Goal: Task Accomplishment & Management: Manage account settings

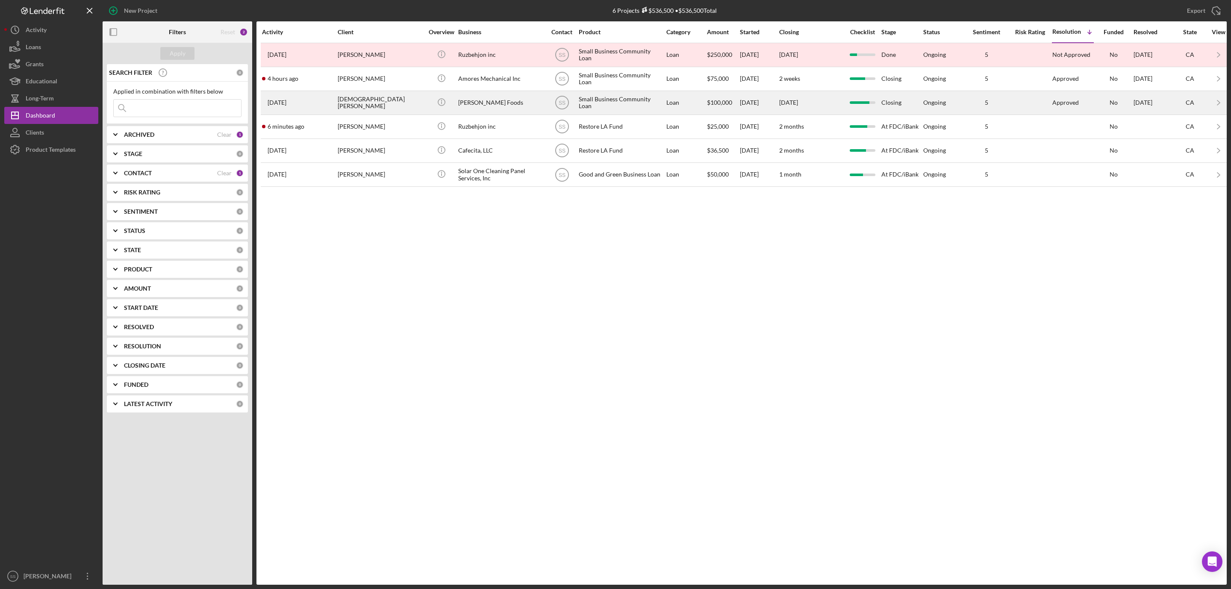
click at [398, 114] on div "Jesus Vivanco Hernandez" at bounding box center [381, 102] width 86 height 23
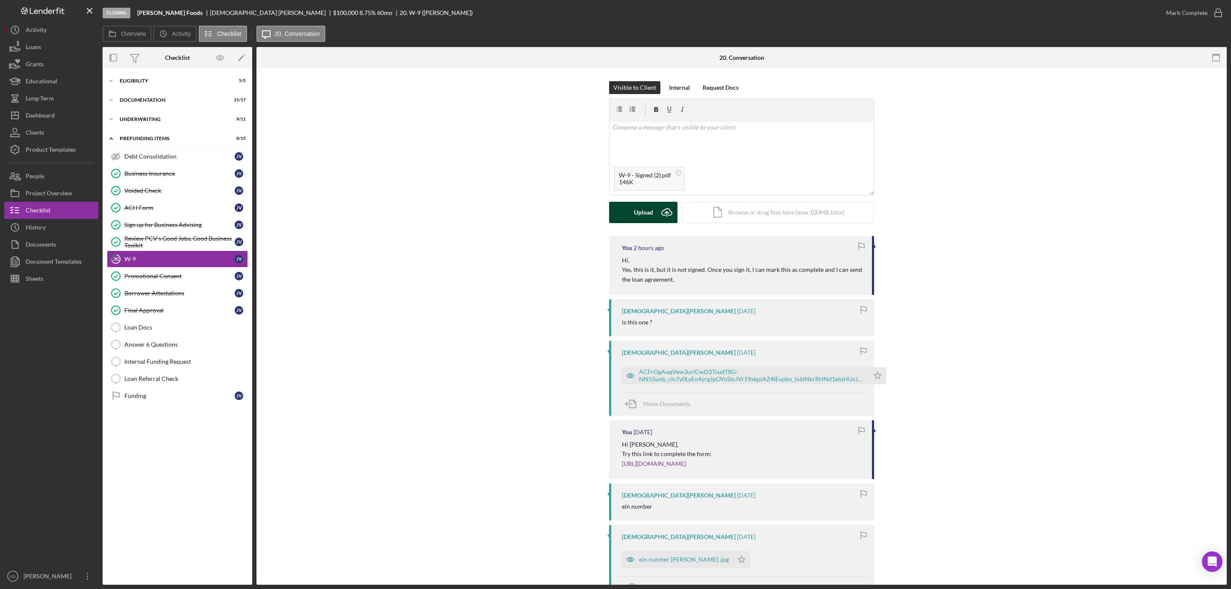
click at [643, 213] on div "Upload" at bounding box center [643, 212] width 19 height 21
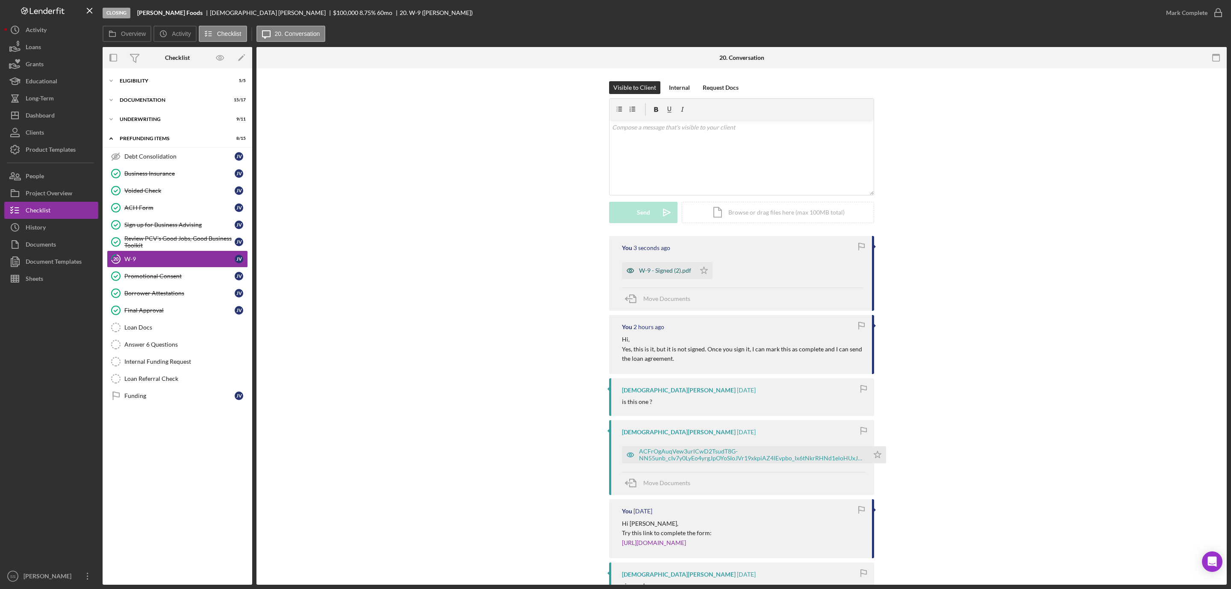
click at [653, 272] on div "W-9 - Signed (2).pdf" at bounding box center [665, 270] width 52 height 7
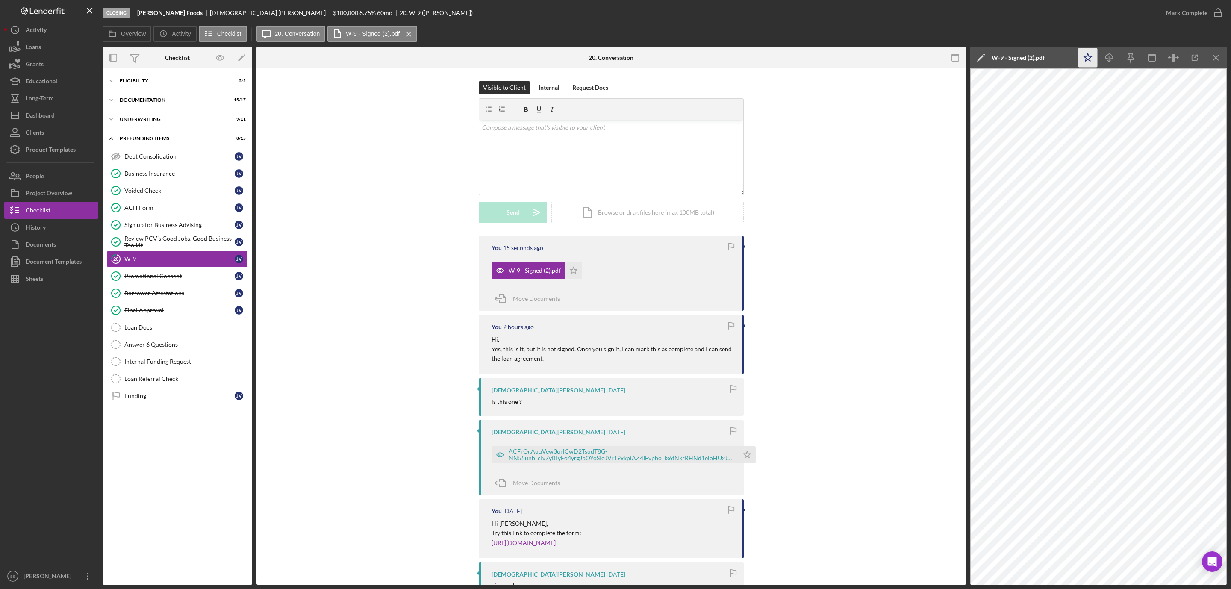
click at [1089, 57] on icon "Icon/Star" at bounding box center [1088, 57] width 19 height 19
click at [1216, 10] on icon "button" at bounding box center [1218, 12] width 21 height 21
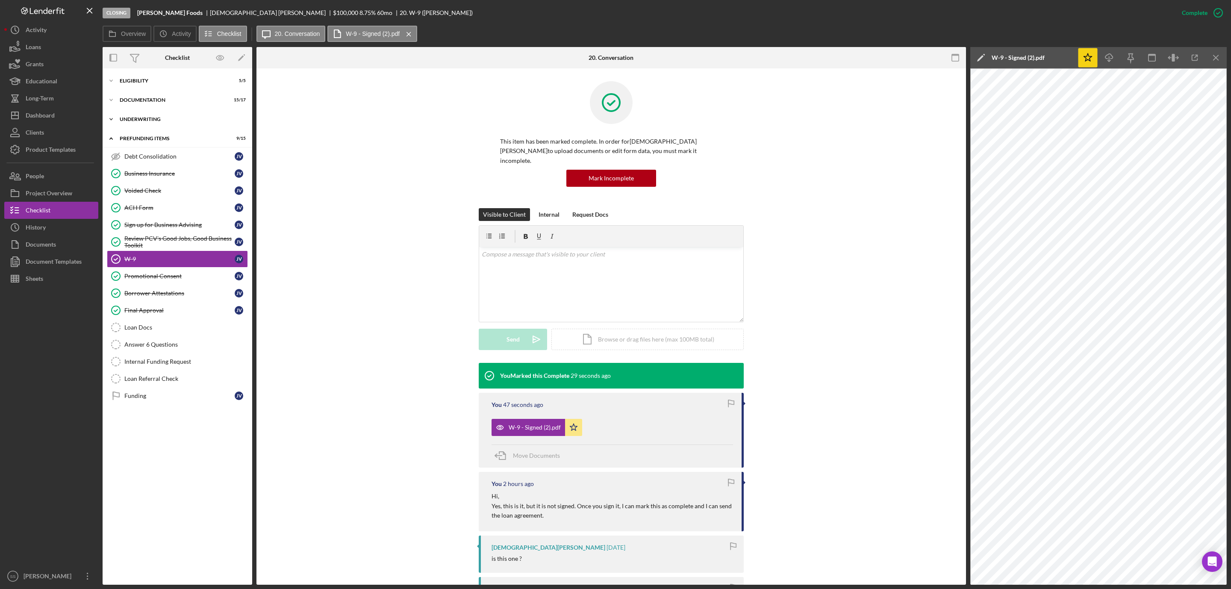
click at [159, 113] on div "Icon/Expander Underwriting 9 / 11" at bounding box center [178, 119] width 150 height 17
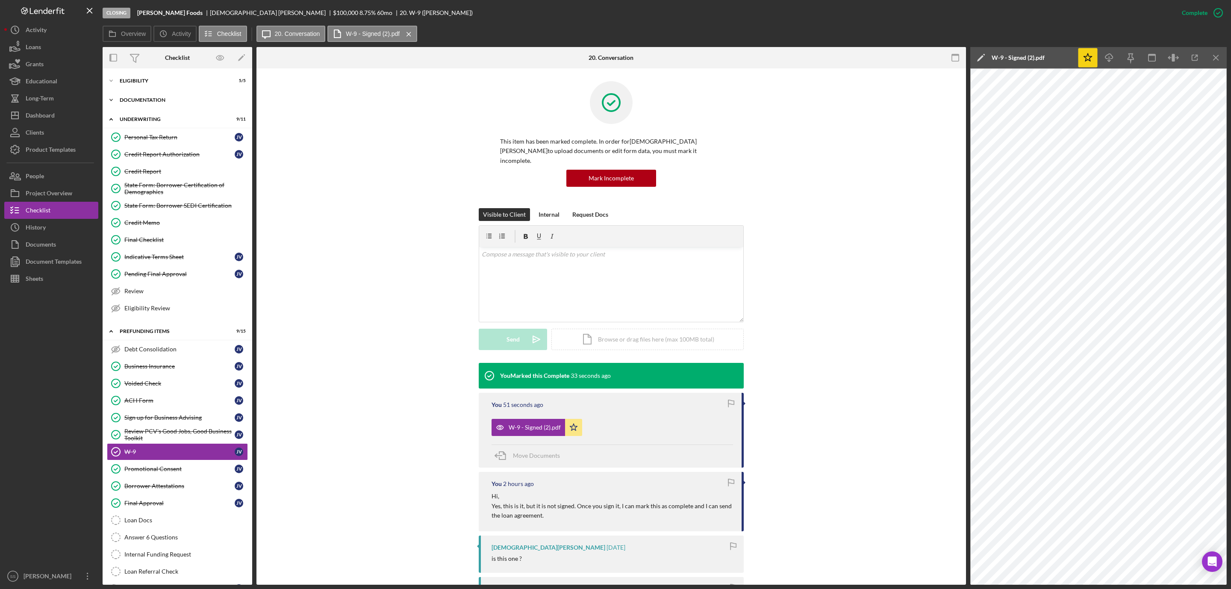
click at [154, 99] on div "Documentation" at bounding box center [181, 99] width 122 height 5
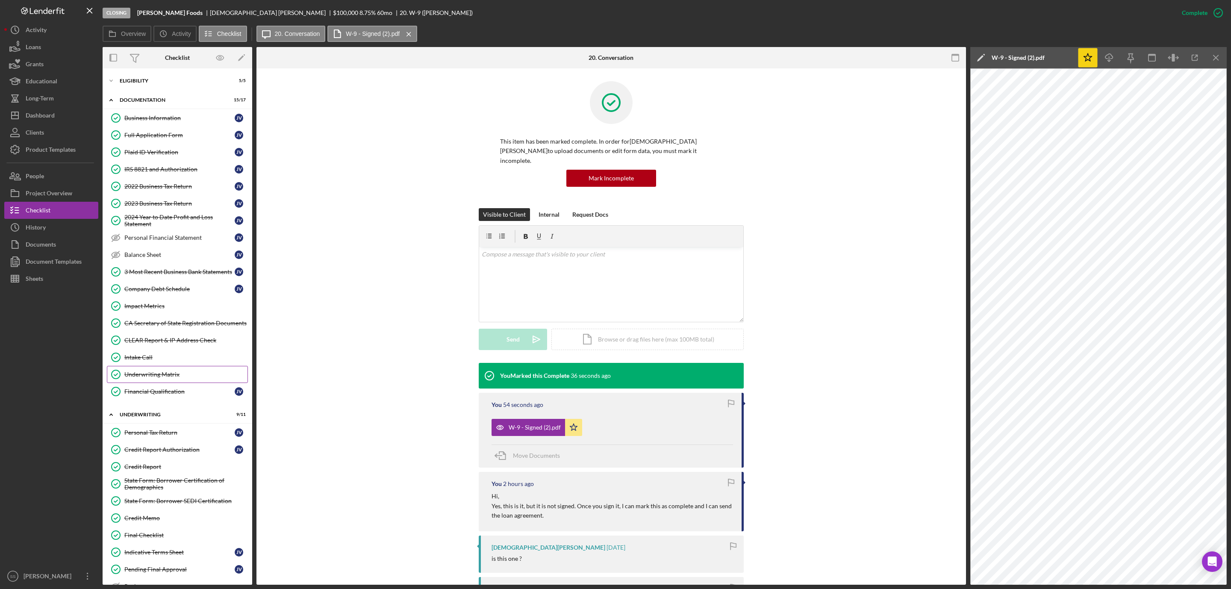
click at [159, 376] on link "Underwriting Matrix Underwriting Matrix" at bounding box center [177, 374] width 141 height 17
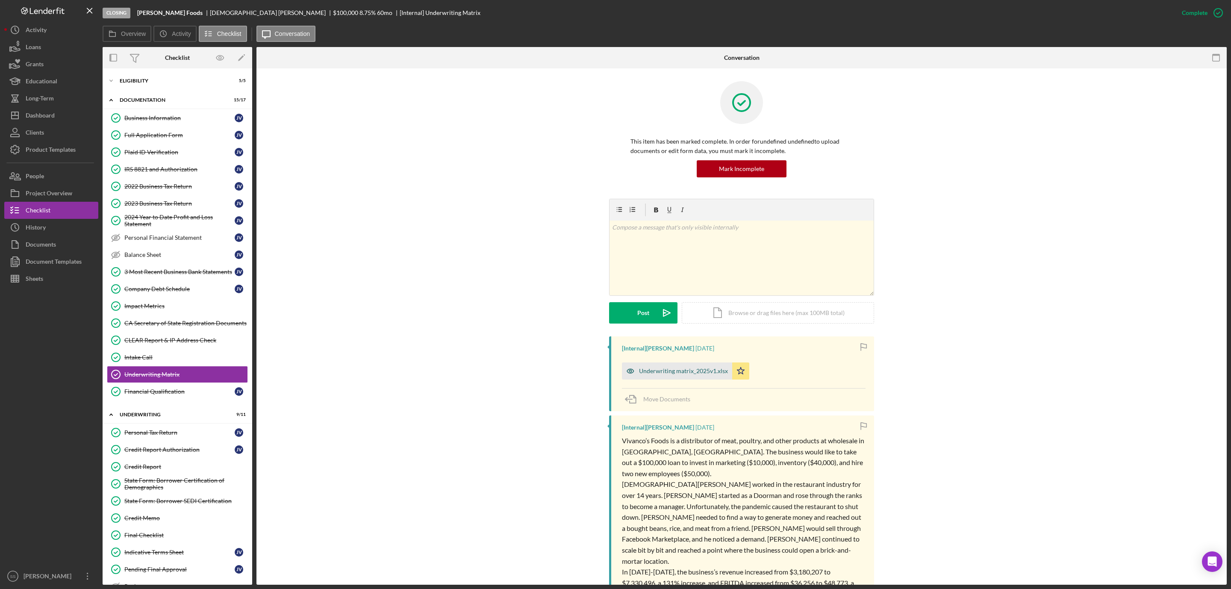
click at [669, 371] on div "Underwriting matrix_2025v1.xlsx" at bounding box center [683, 371] width 89 height 7
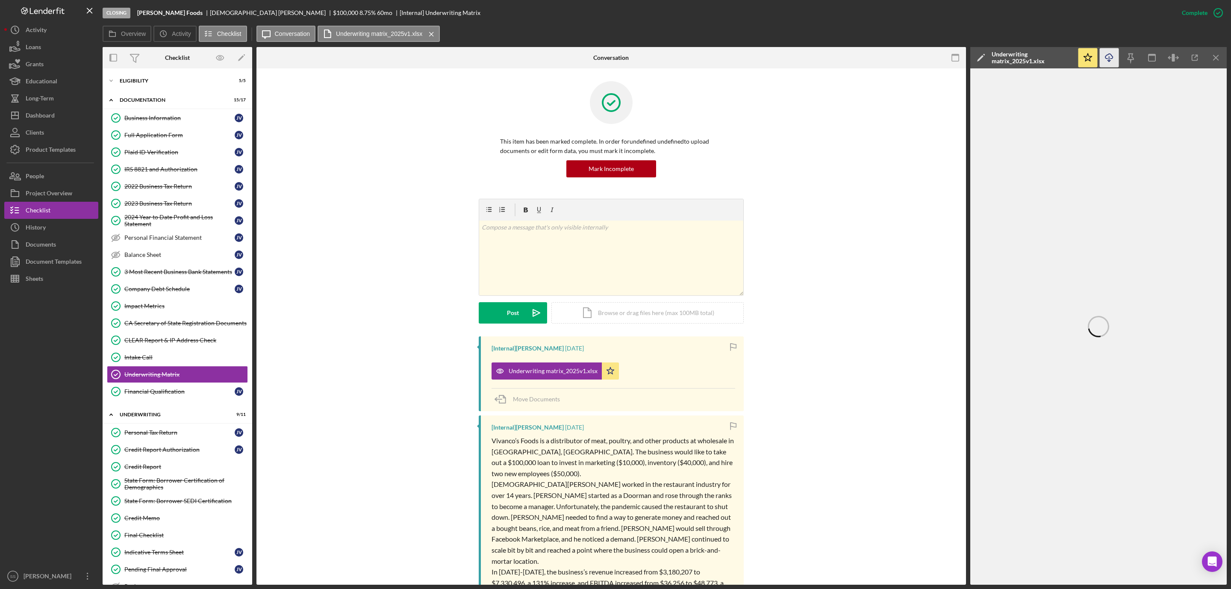
click at [1113, 57] on icon "Icon/Download" at bounding box center [1109, 57] width 19 height 19
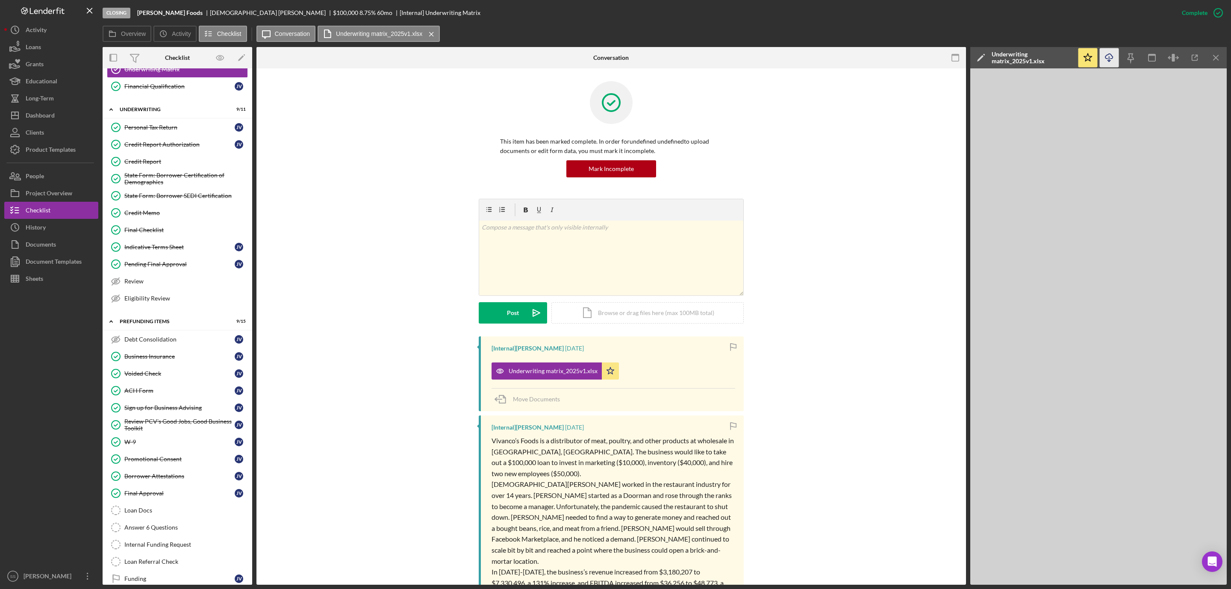
scroll to position [335, 0]
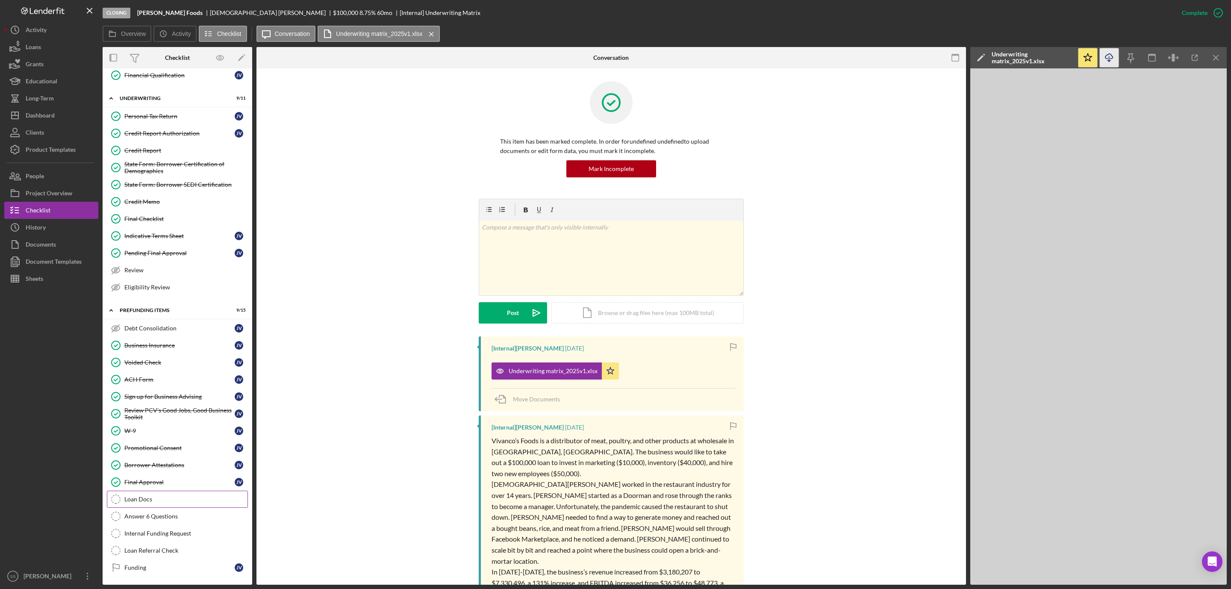
click at [168, 500] on div "Loan Docs" at bounding box center [185, 499] width 123 height 7
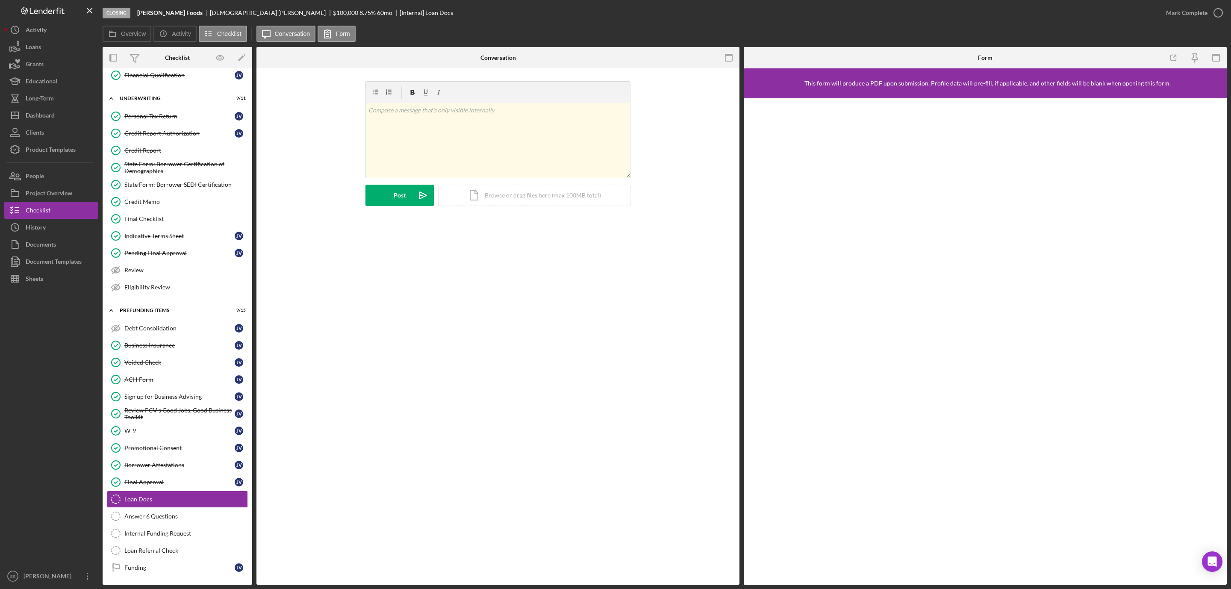
scroll to position [335, 0]
click at [732, 58] on rect "button" at bounding box center [729, 57] width 7 height 7
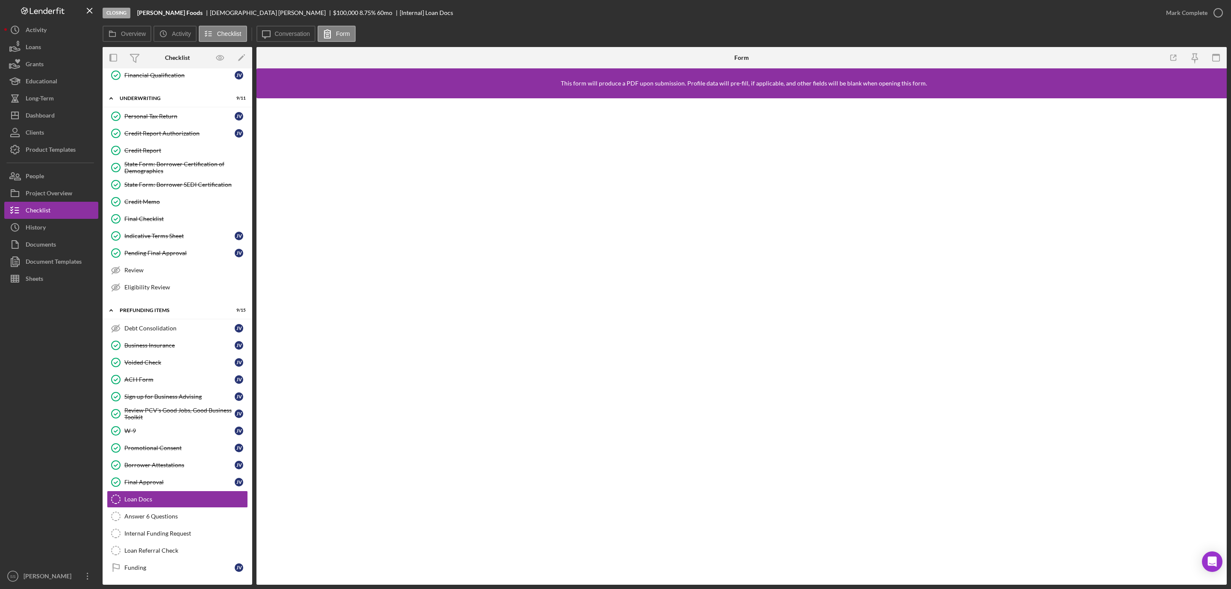
click at [164, 10] on b "Vivanco's Foods" at bounding box center [169, 12] width 65 height 7
copy b "Vivanco's Foods"
click at [162, 198] on div "Credit Memo" at bounding box center [185, 201] width 123 height 7
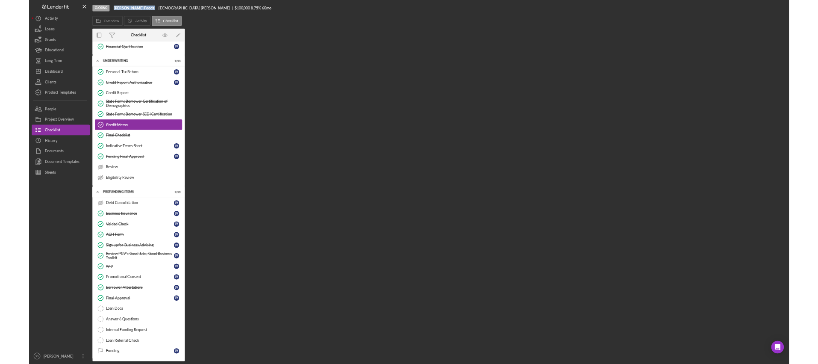
scroll to position [335, 0]
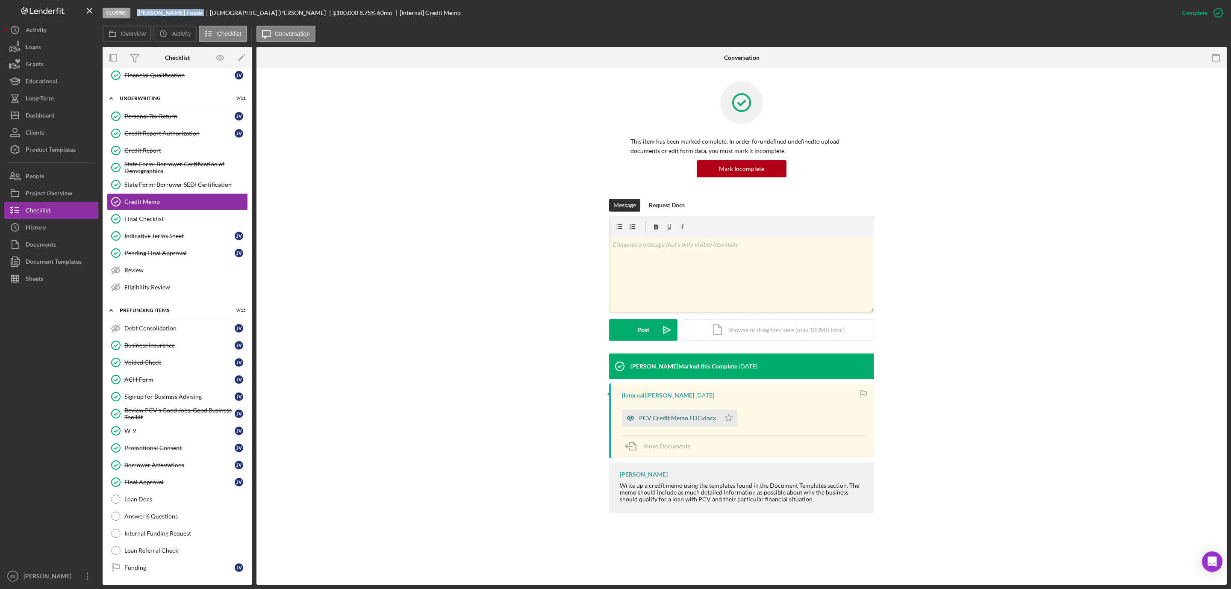
click at [655, 416] on div "PCV Credit Memo FDC.docx" at bounding box center [677, 418] width 77 height 7
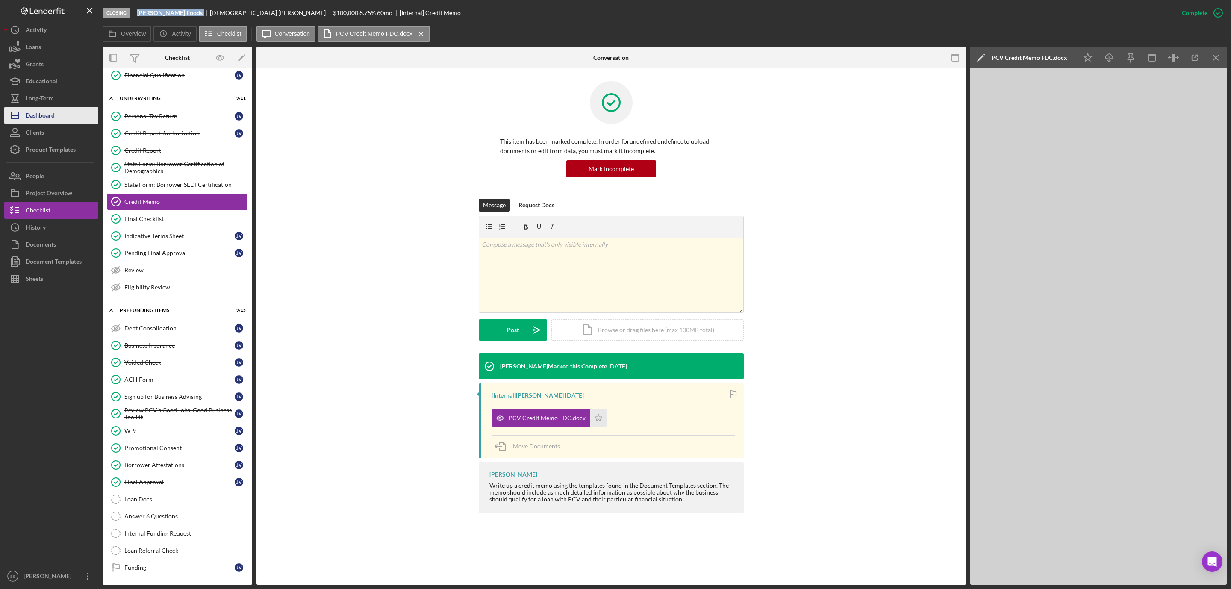
click at [36, 114] on div "Dashboard" at bounding box center [40, 116] width 29 height 19
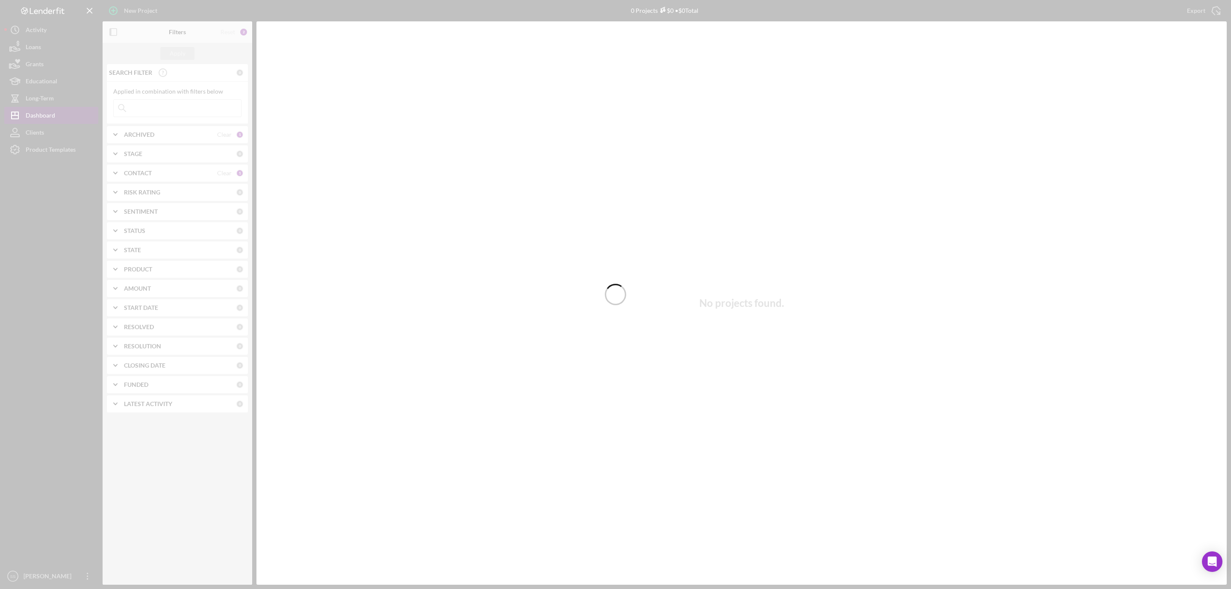
click at [36, 114] on div at bounding box center [615, 294] width 1231 height 589
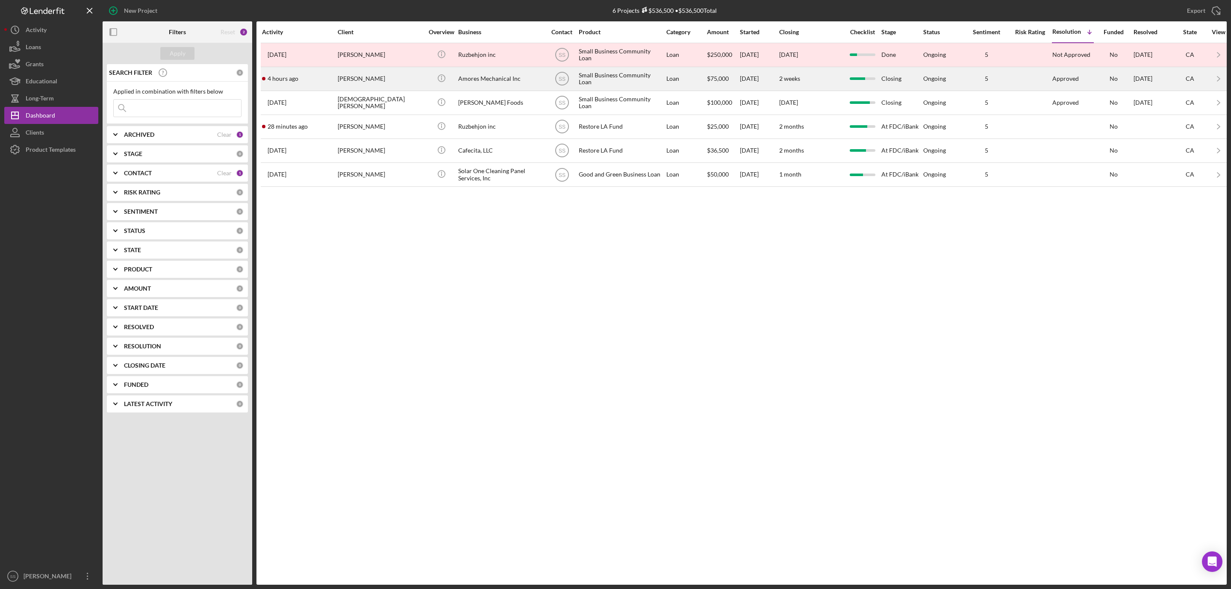
click at [336, 90] on div "4 hours ago Shawn Amores" at bounding box center [299, 79] width 75 height 23
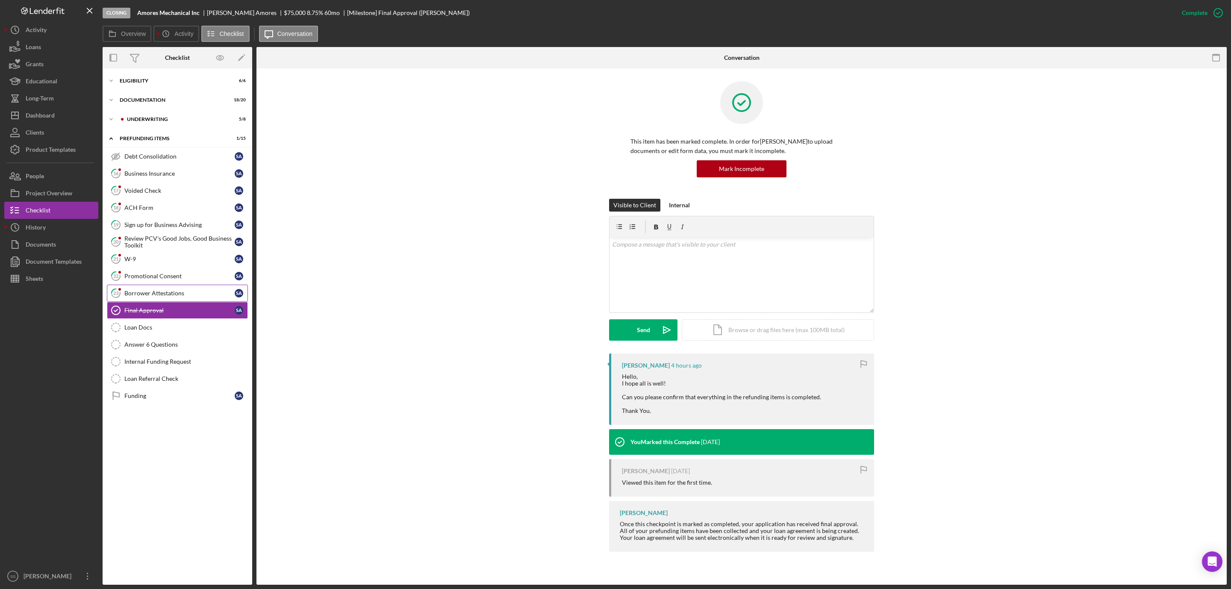
click at [139, 297] on div "Borrower Attestations" at bounding box center [179, 293] width 110 height 7
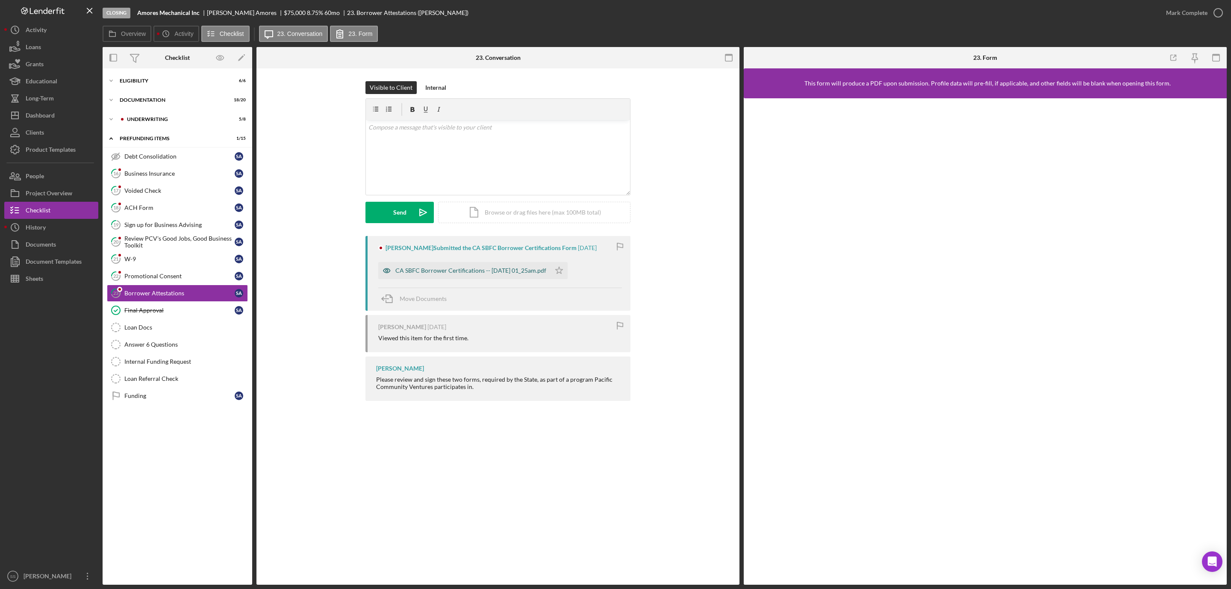
click at [461, 272] on div "CA SBFC Borrower Certifications -- 2025-10-02 01_25am.pdf" at bounding box center [470, 270] width 151 height 7
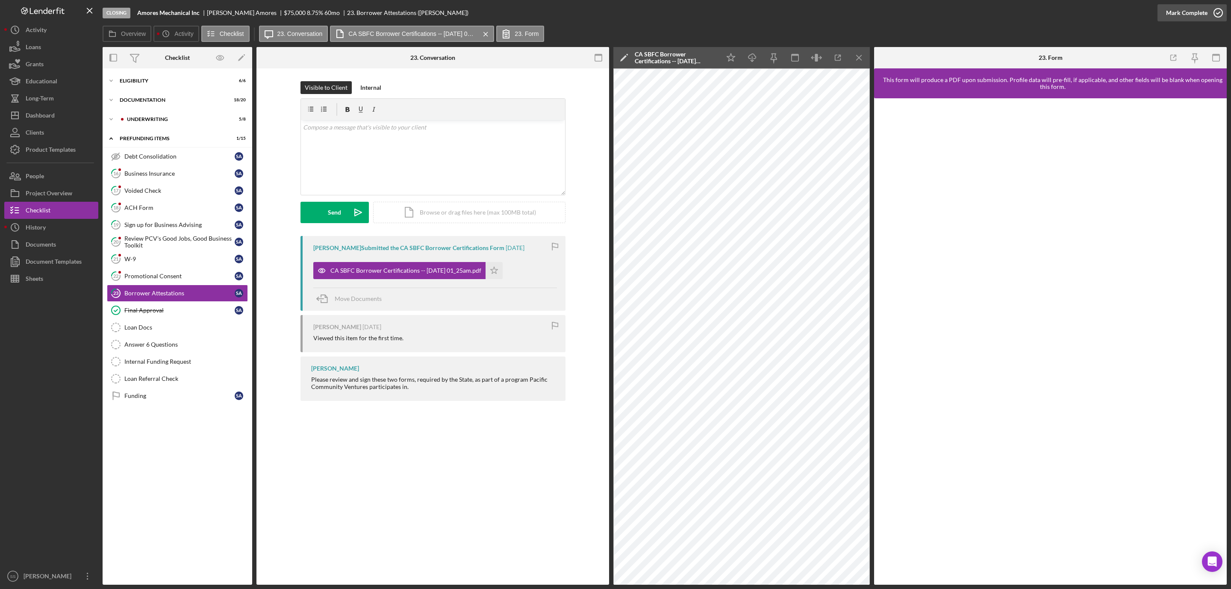
click at [1220, 10] on icon "button" at bounding box center [1218, 12] width 21 height 21
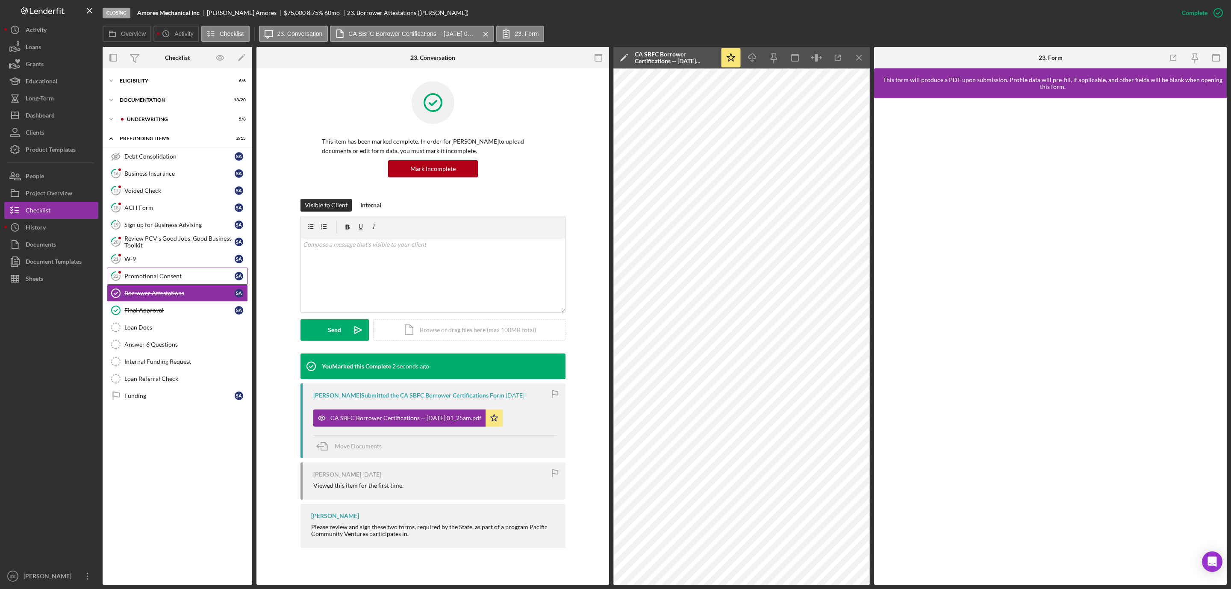
click at [169, 283] on link "22 Promotional Consent S A" at bounding box center [177, 276] width 141 height 17
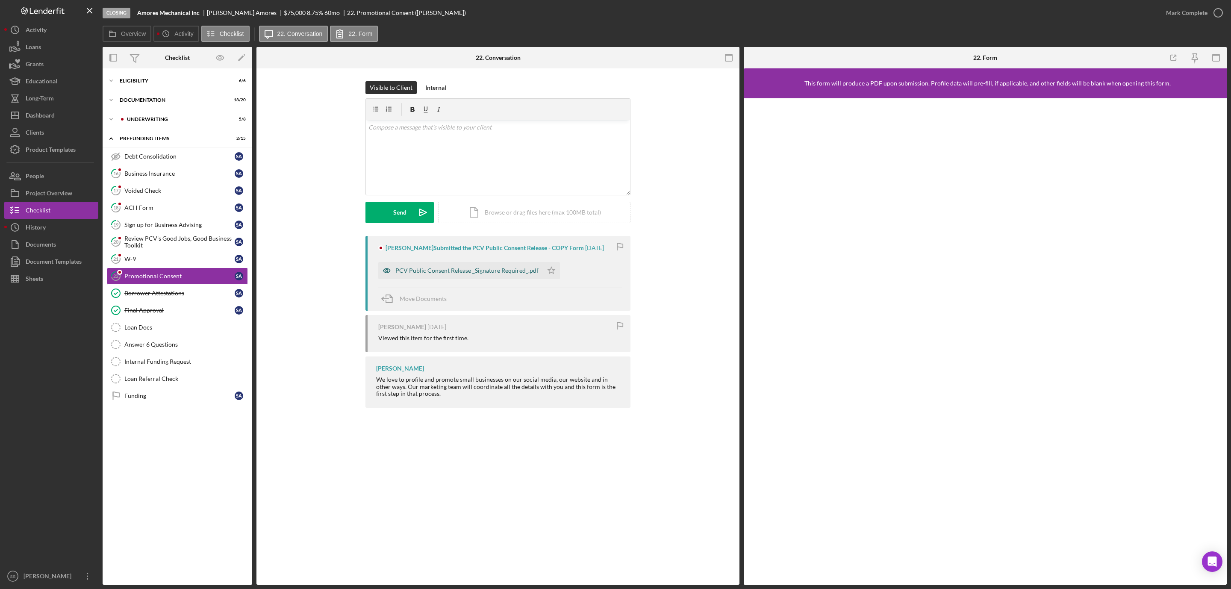
click at [429, 268] on div "PCV Public Consent Release _Signature Required_.pdf" at bounding box center [466, 270] width 143 height 7
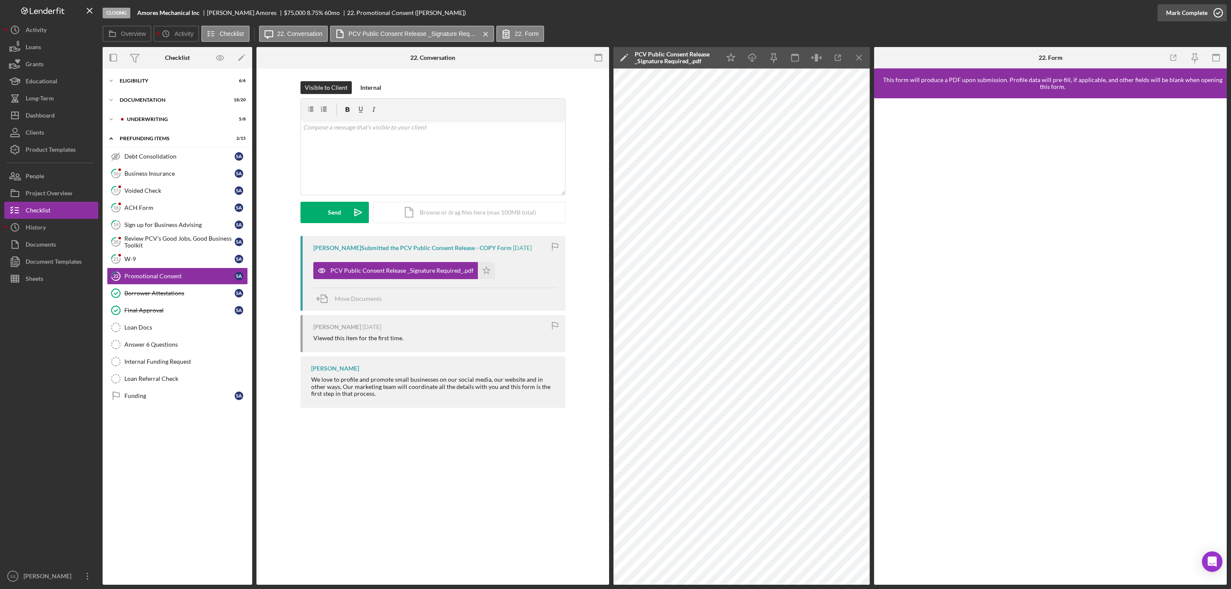
click at [1217, 10] on icon "button" at bounding box center [1218, 12] width 21 height 21
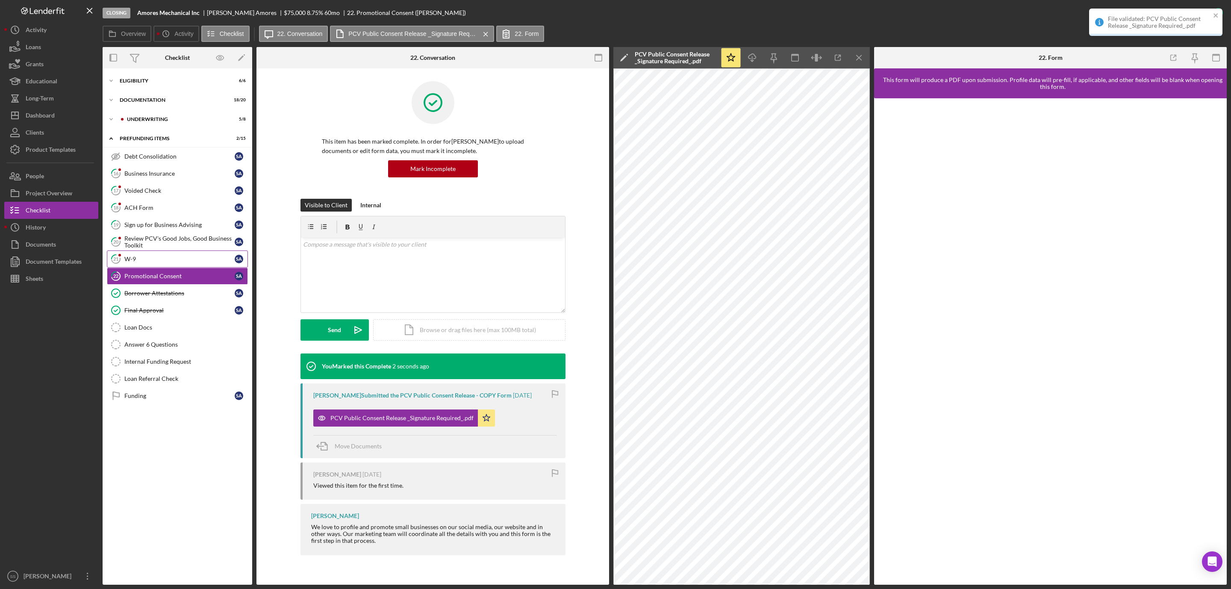
click at [158, 258] on div "W-9" at bounding box center [179, 259] width 110 height 7
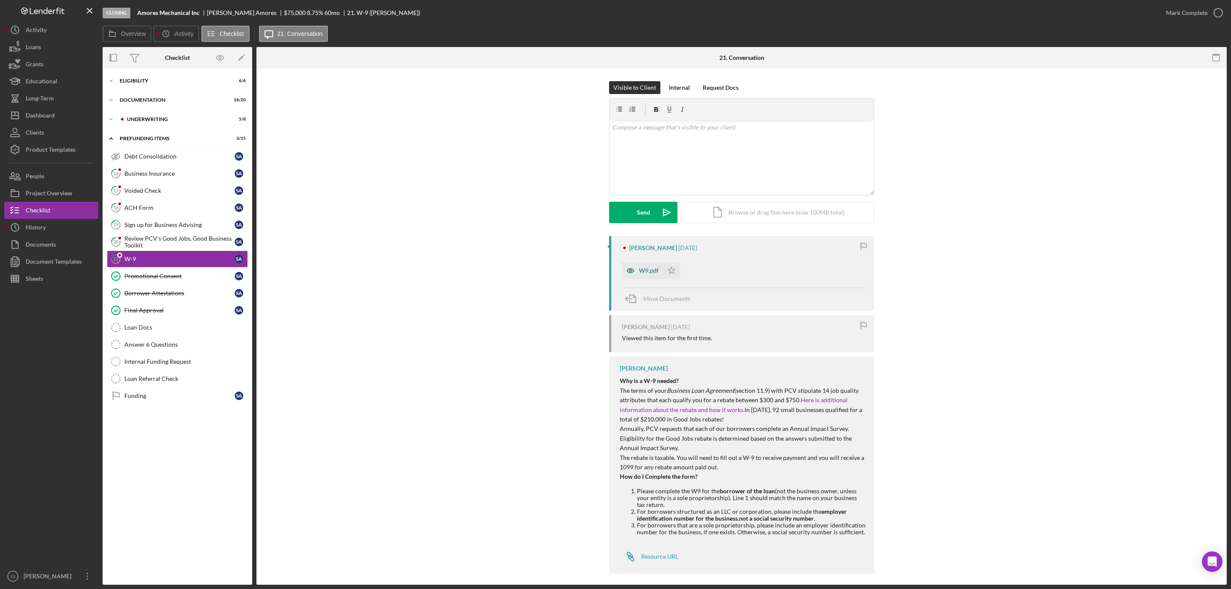
click at [632, 271] on icon "button" at bounding box center [630, 270] width 17 height 17
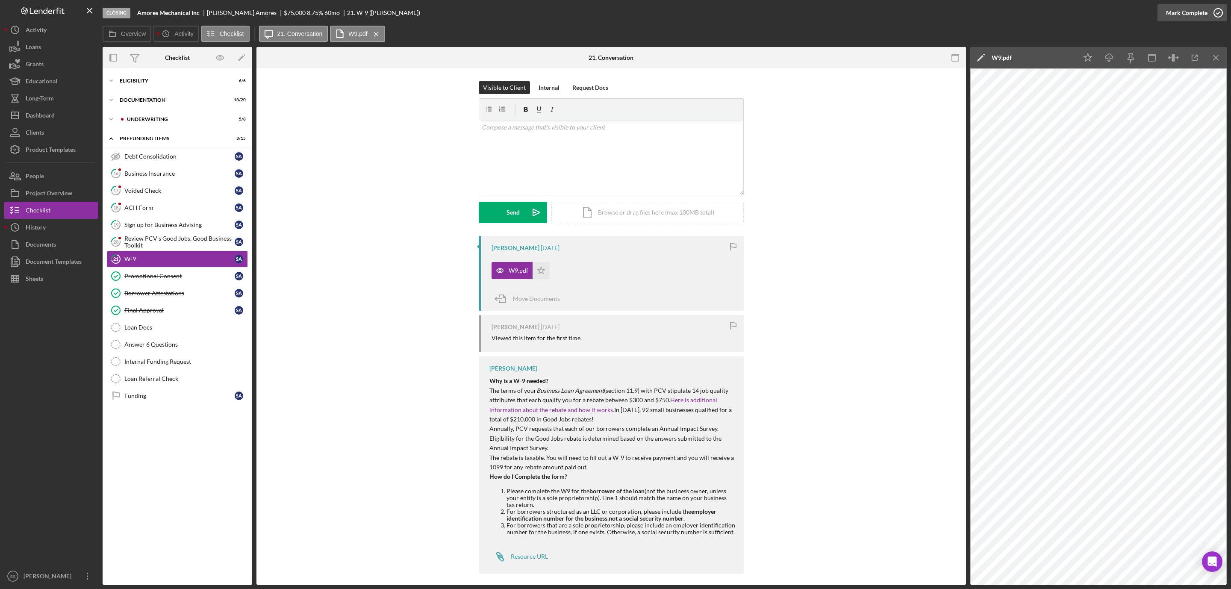
click at [1213, 7] on icon "button" at bounding box center [1218, 12] width 21 height 21
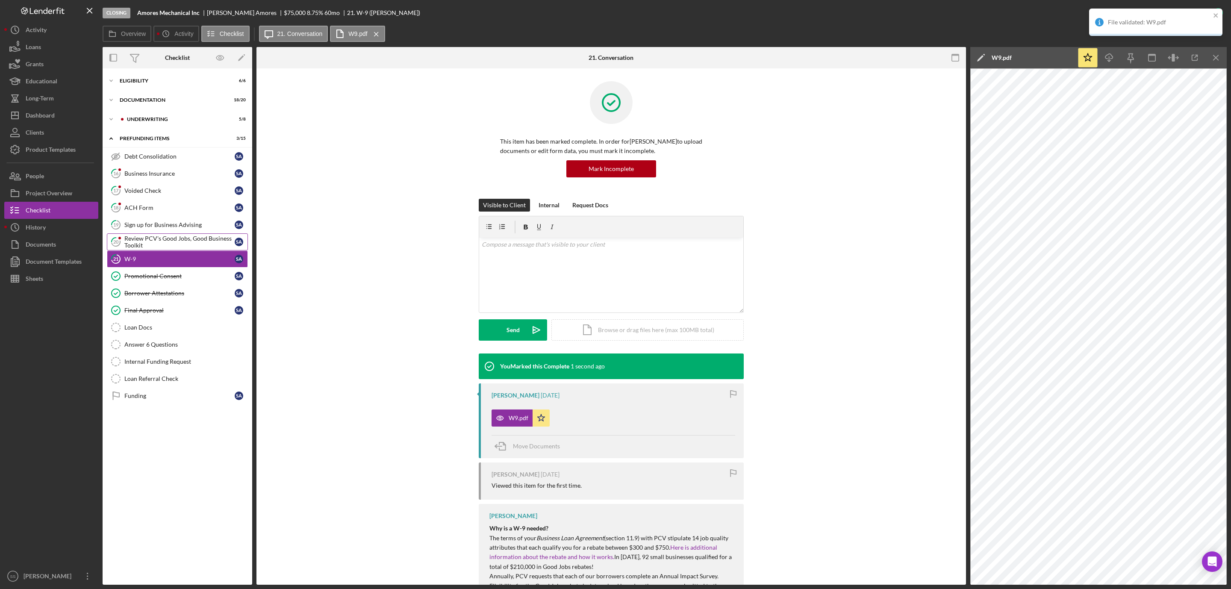
click at [180, 241] on div "Review PCV's Good Jobs, Good Business Toolkit" at bounding box center [179, 242] width 110 height 14
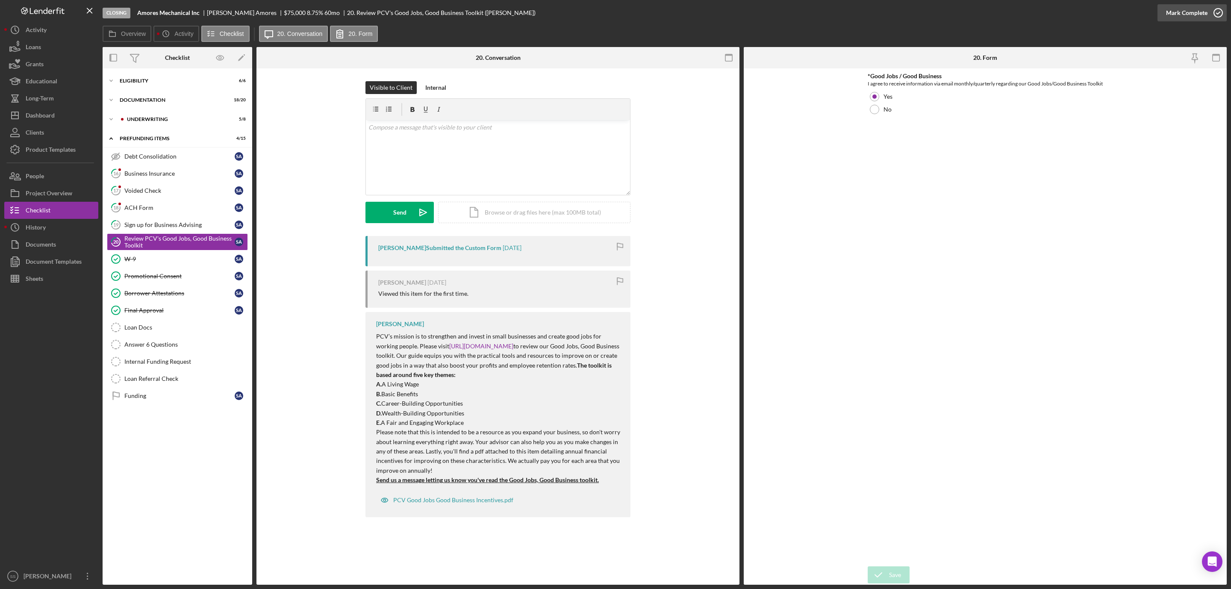
click at [1216, 13] on icon "button" at bounding box center [1218, 12] width 21 height 21
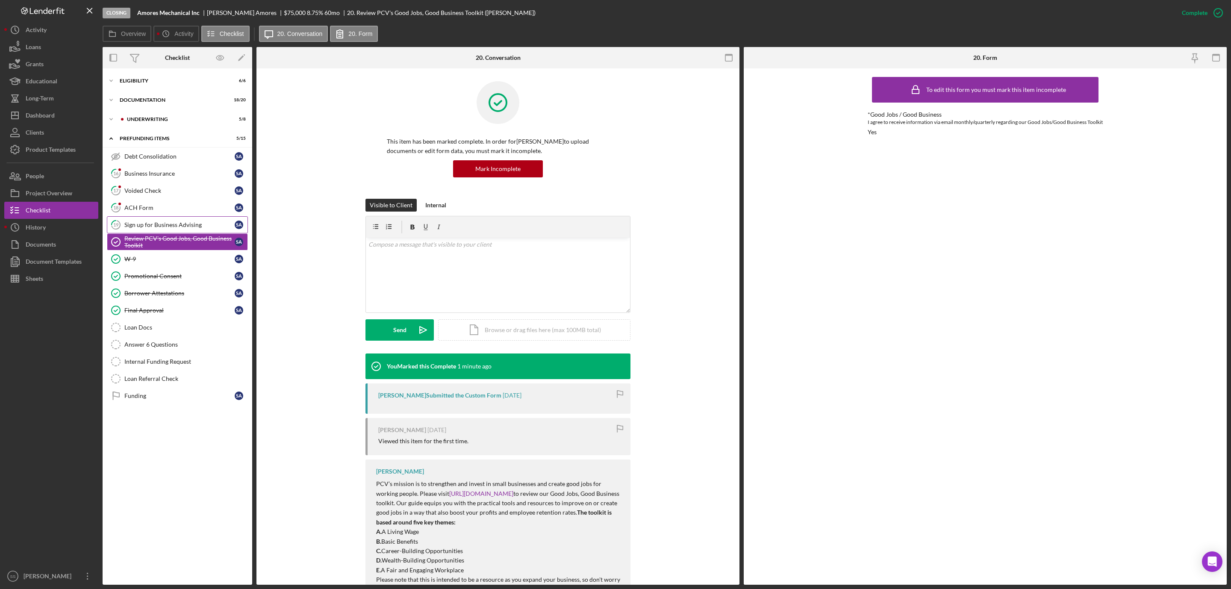
click at [199, 224] on div "Sign up for Business Advising" at bounding box center [179, 224] width 110 height 7
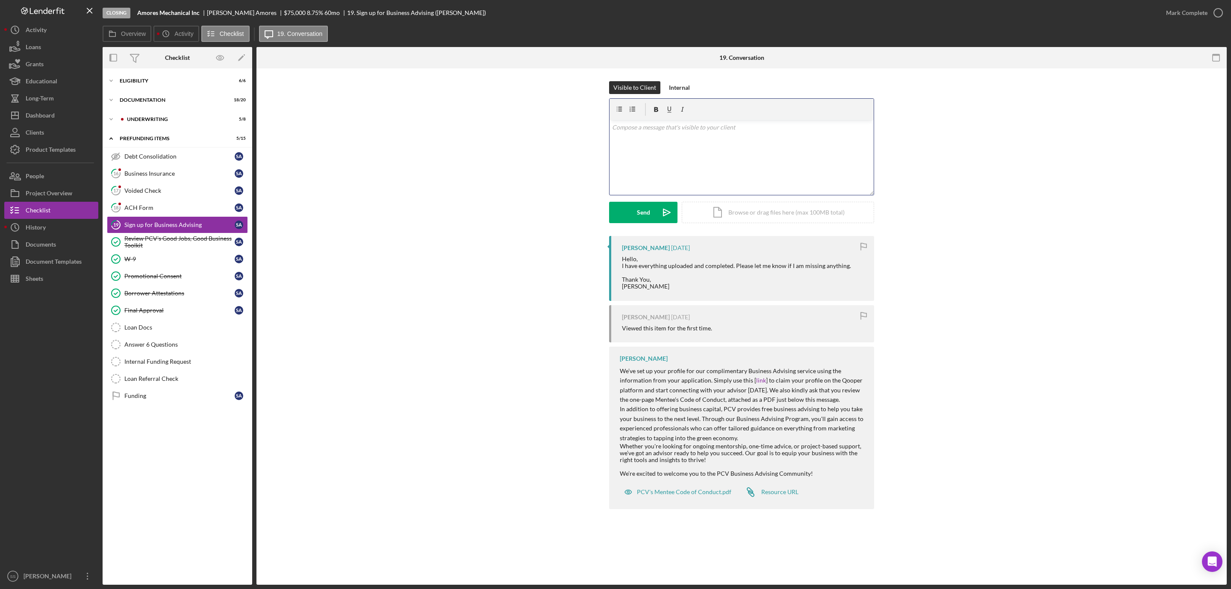
click at [705, 180] on div "v Color teal Color pink Remove color Add row above Add row below Add column bef…" at bounding box center [742, 157] width 264 height 75
click at [639, 224] on div "Visible to Client Internal v Color teal Color pink Remove color Add row above A…" at bounding box center [741, 158] width 265 height 155
click at [639, 210] on div "Send" at bounding box center [643, 212] width 13 height 21
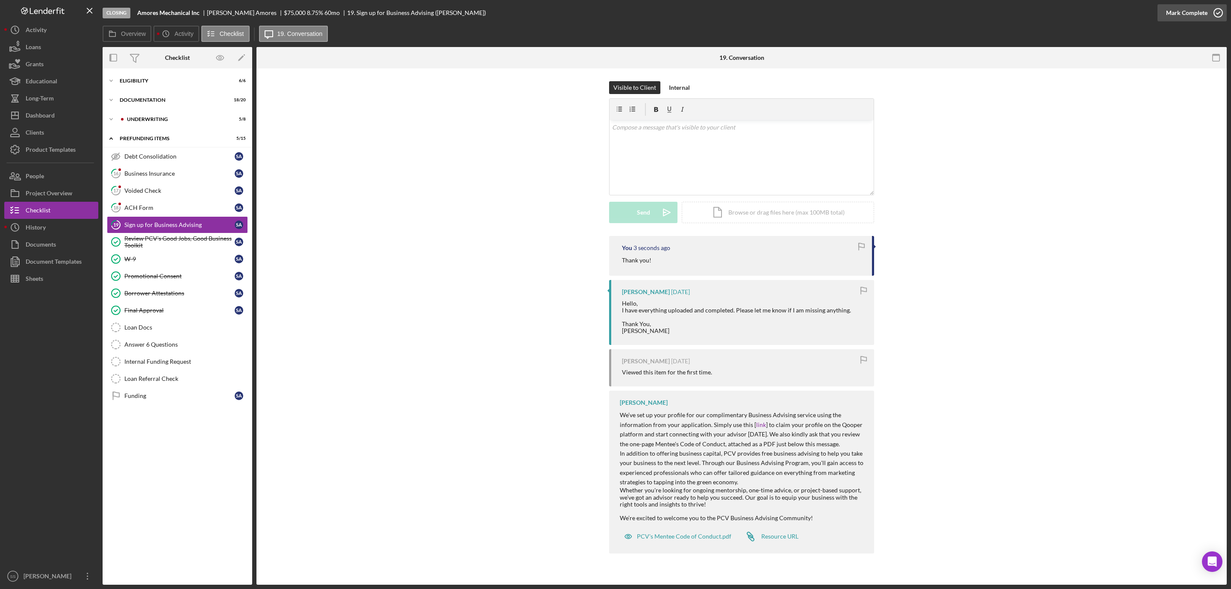
click at [1215, 13] on icon "button" at bounding box center [1218, 12] width 21 height 21
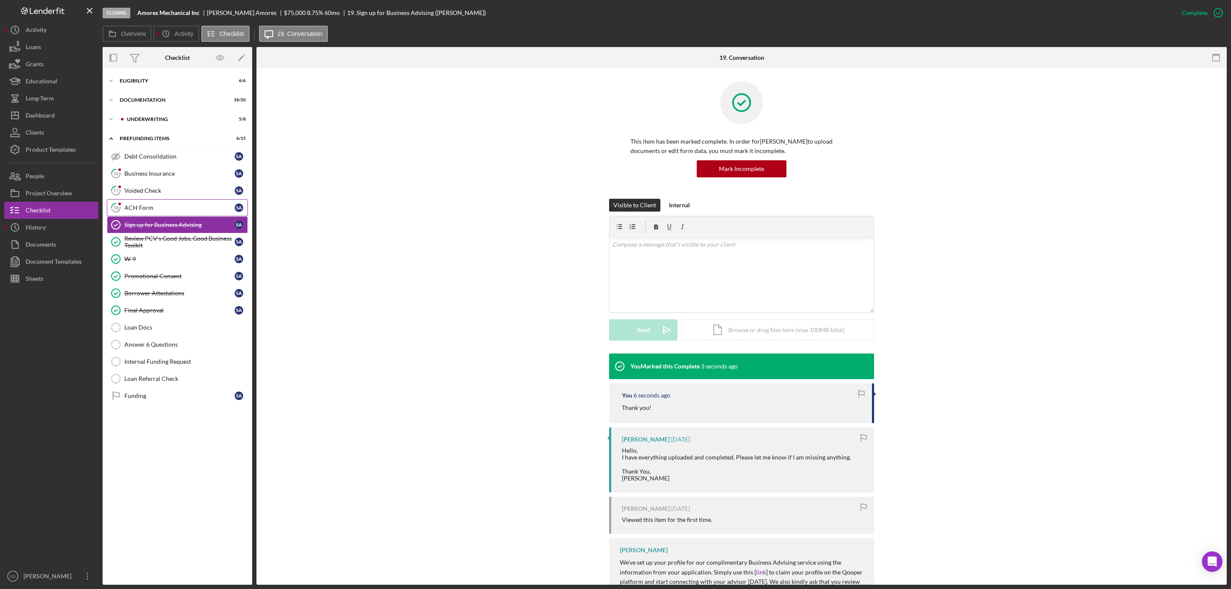
click at [168, 207] on div "ACH Form" at bounding box center [179, 207] width 110 height 7
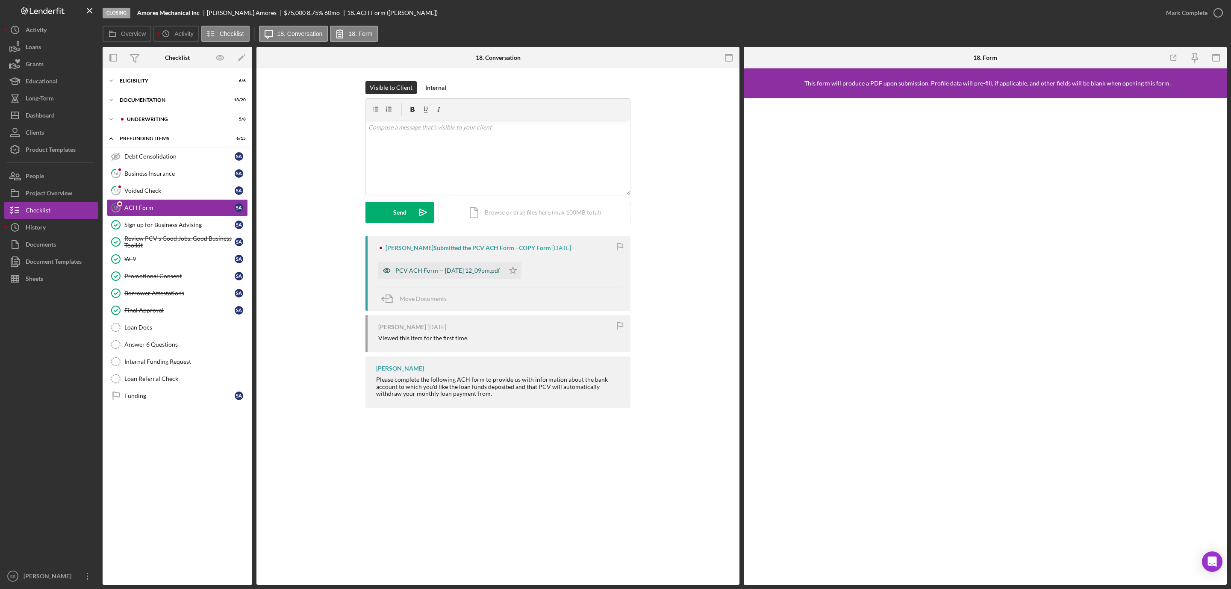
click at [451, 267] on div "PCV ACH Form -- 2025-10-03 12_09pm.pdf" at bounding box center [441, 270] width 126 height 17
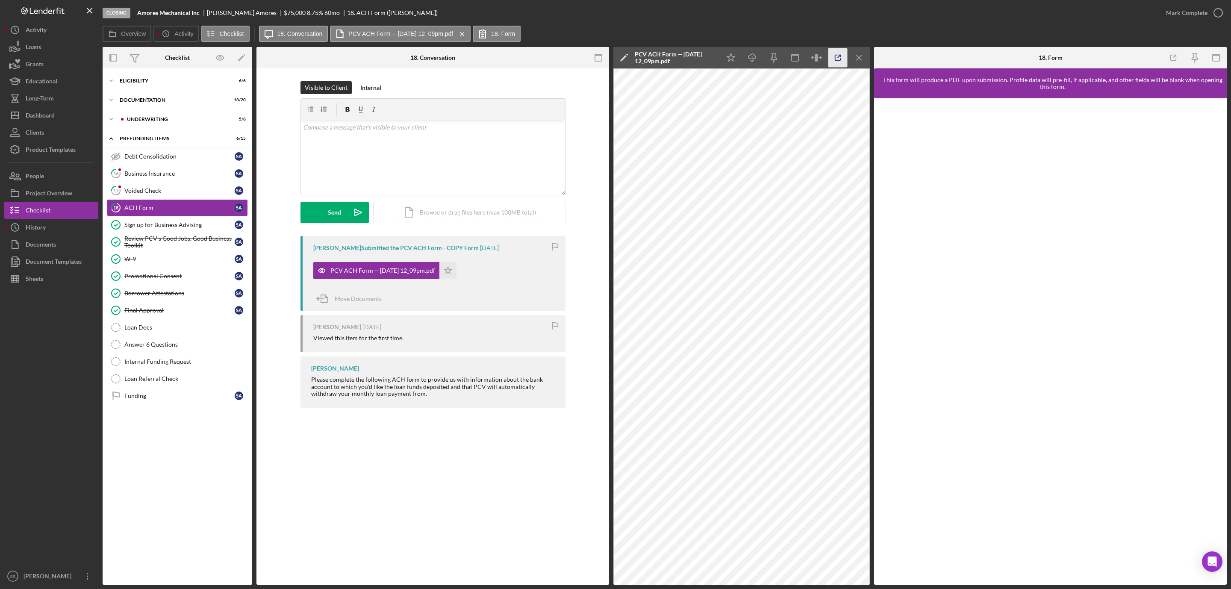
click at [841, 56] on polyline "button" at bounding box center [840, 56] width 2 height 2
click at [130, 190] on div "Voided Check" at bounding box center [179, 190] width 110 height 7
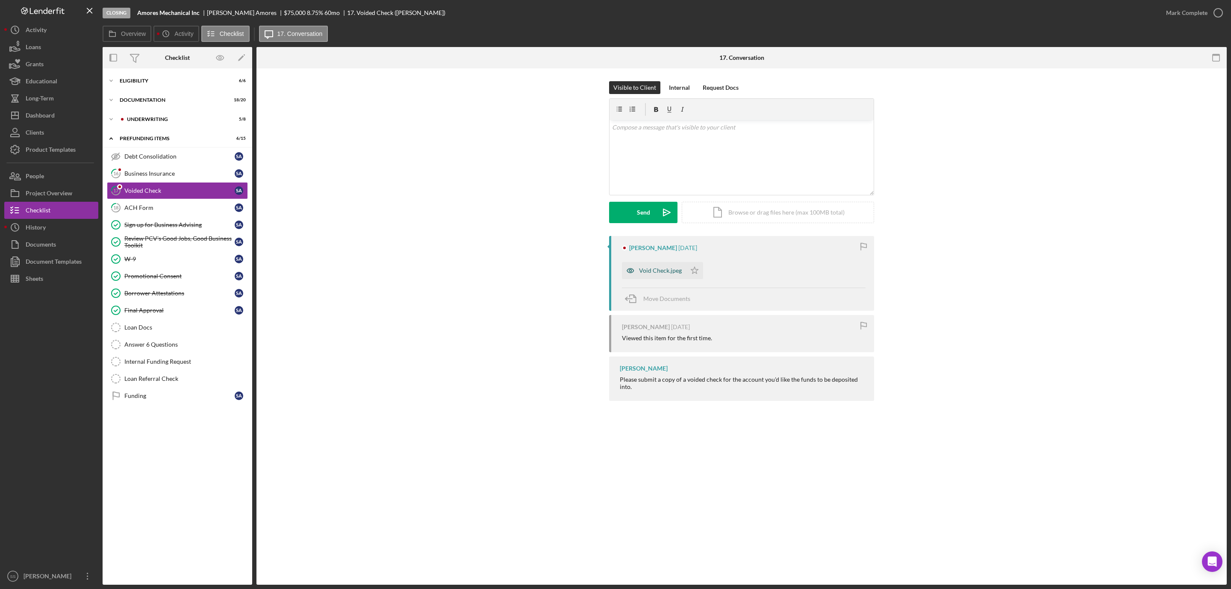
click at [661, 275] on div "Void Check.jpeg" at bounding box center [654, 270] width 64 height 17
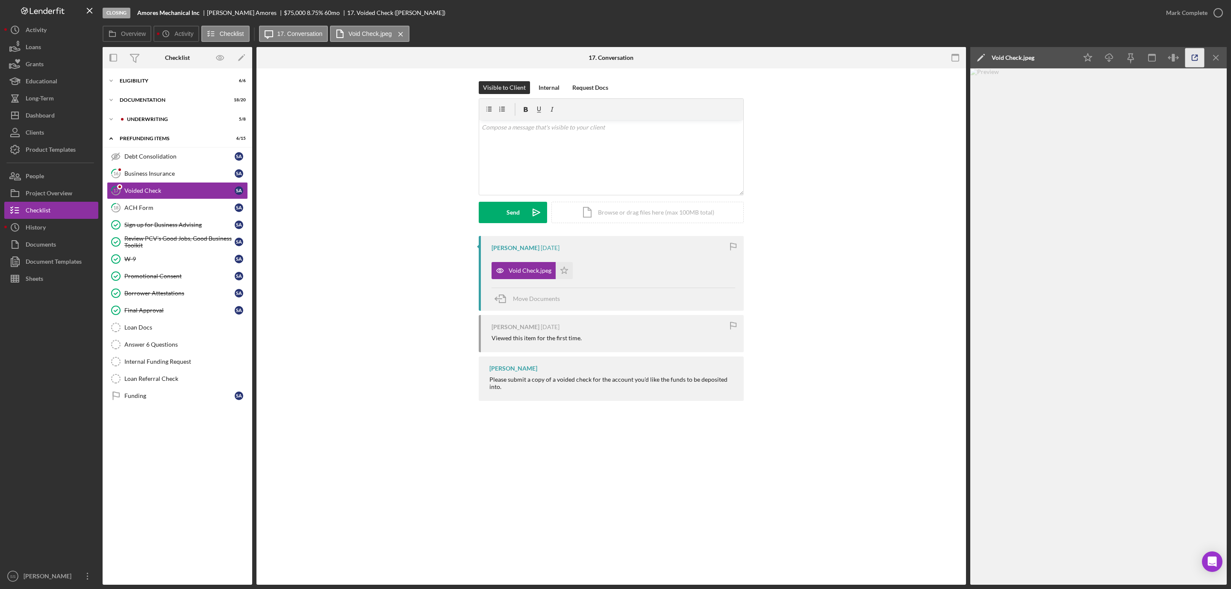
click at [1197, 56] on line "button" at bounding box center [1196, 56] width 3 height 3
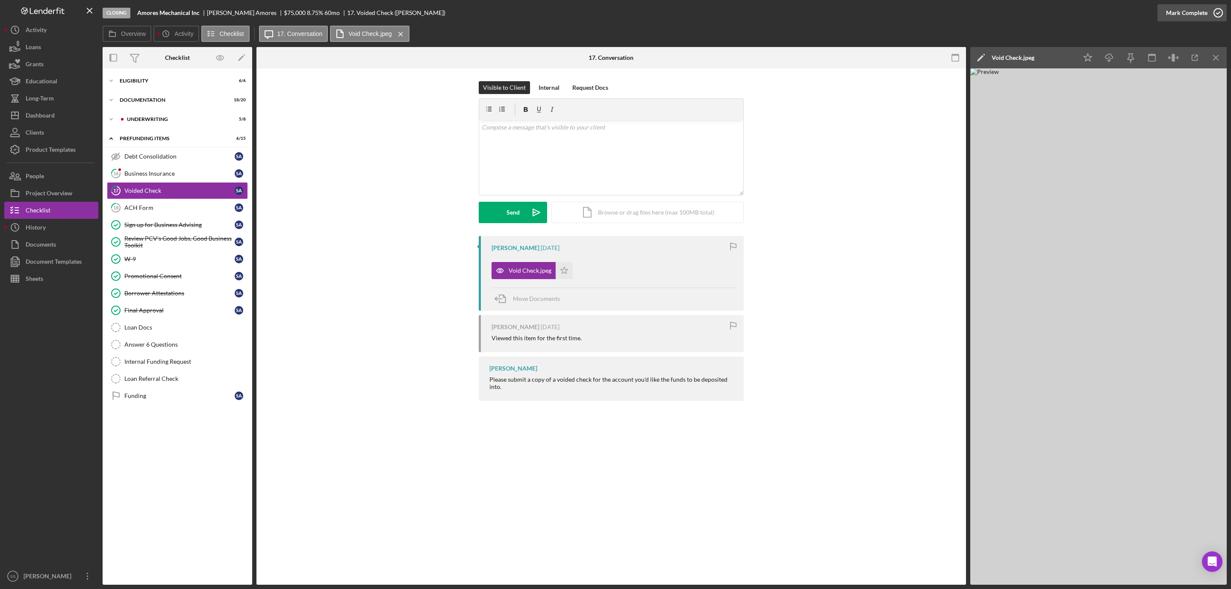
click at [1215, 12] on icon "button" at bounding box center [1218, 12] width 21 height 21
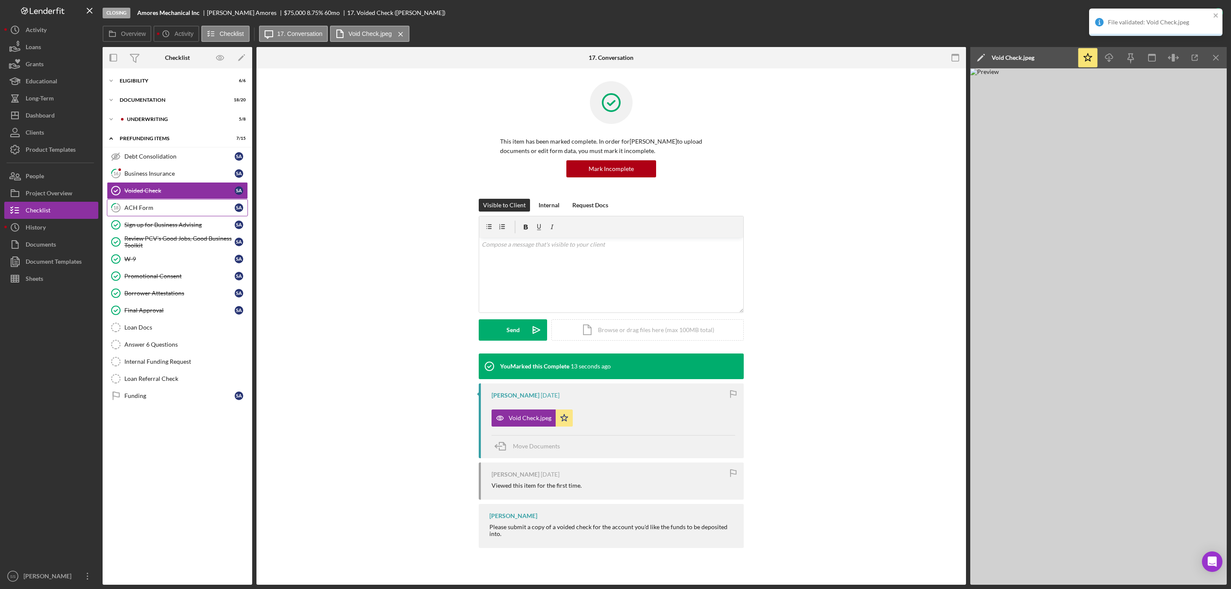
click at [158, 210] on div "ACH Form" at bounding box center [179, 207] width 110 height 7
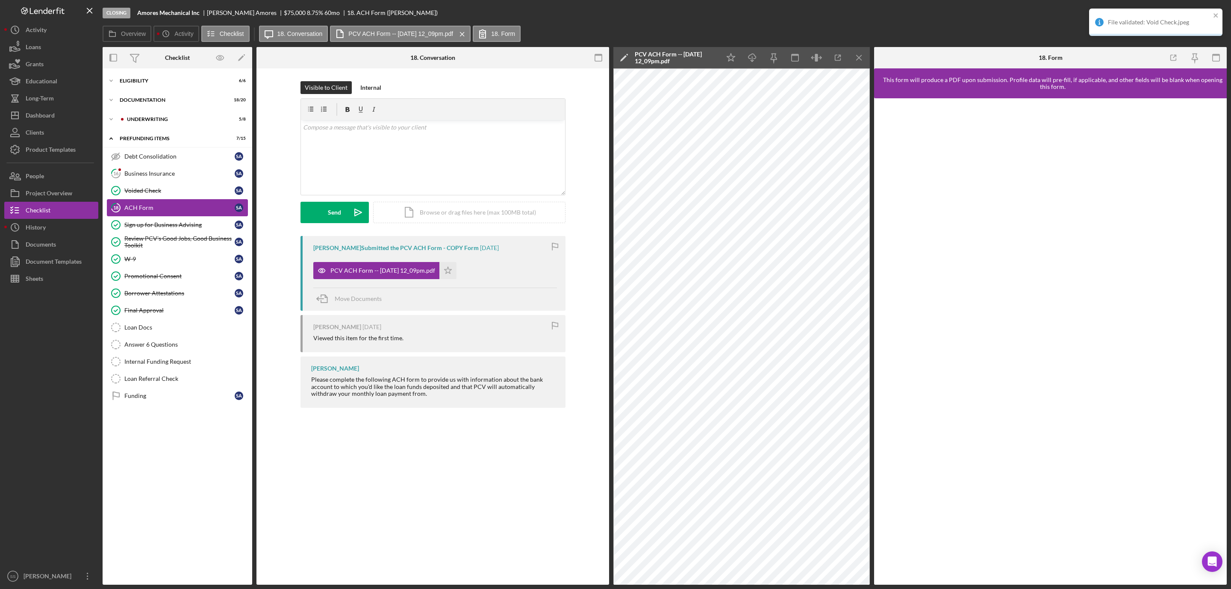
click at [158, 210] on div "ACH Form" at bounding box center [179, 207] width 110 height 7
click at [726, 55] on icon "Icon/Star" at bounding box center [731, 57] width 19 height 19
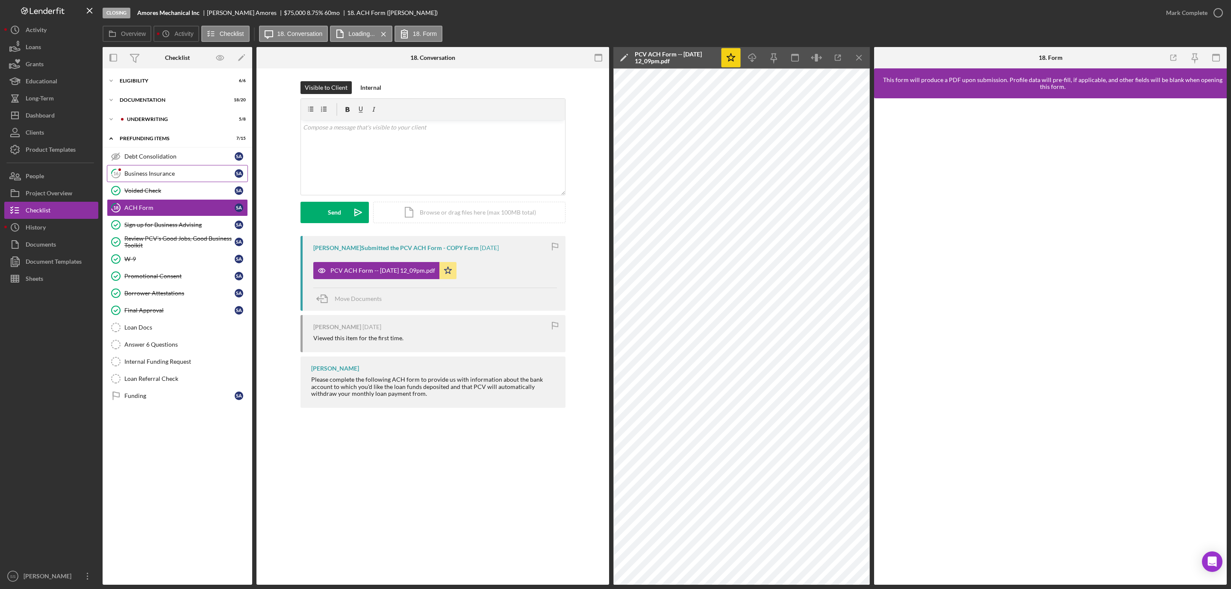
click at [146, 169] on link "16 Business Insurance S A" at bounding box center [177, 173] width 141 height 17
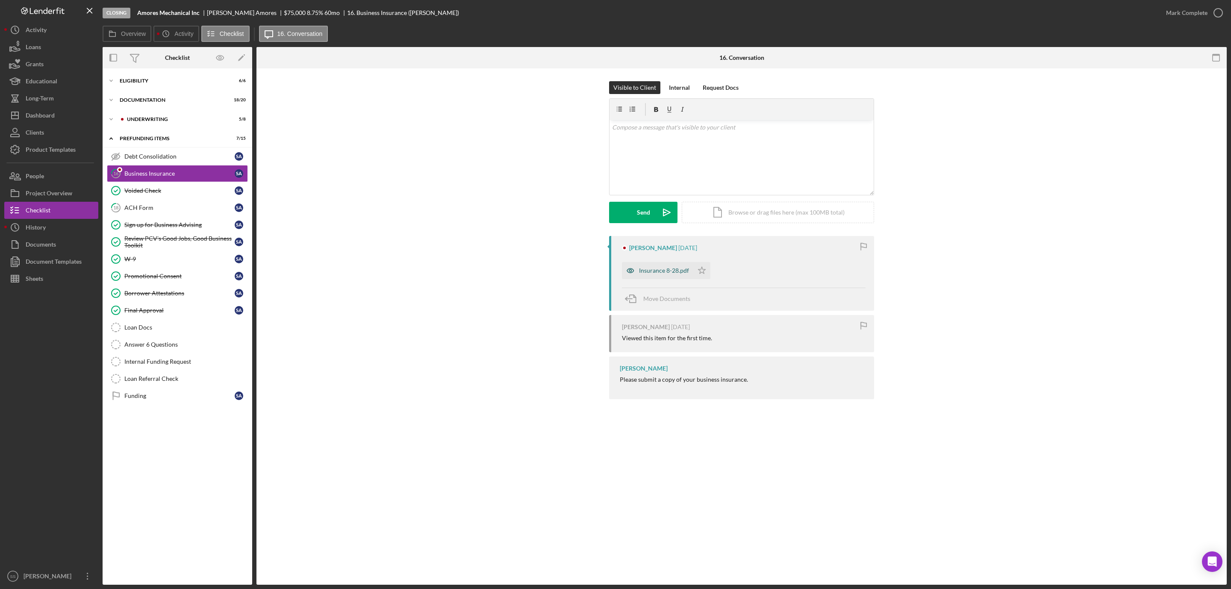
click at [670, 271] on div "Insurance 8-28.pdf" at bounding box center [664, 270] width 50 height 7
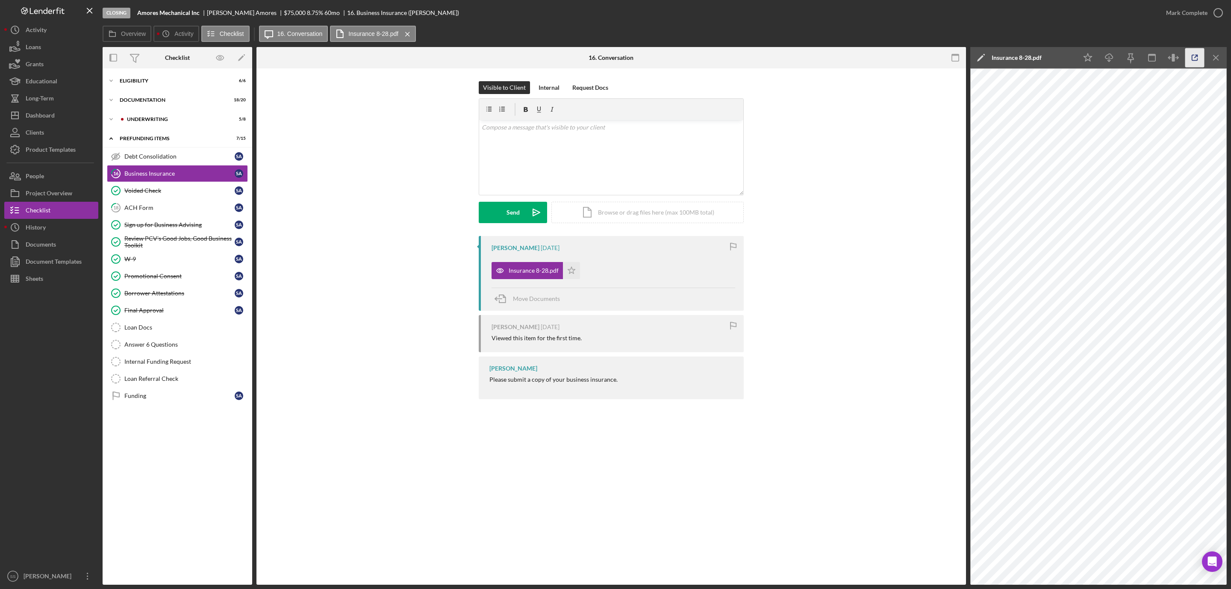
click at [1196, 57] on line "button" at bounding box center [1196, 56] width 3 height 3
click at [1219, 18] on icon "button" at bounding box center [1218, 12] width 21 height 21
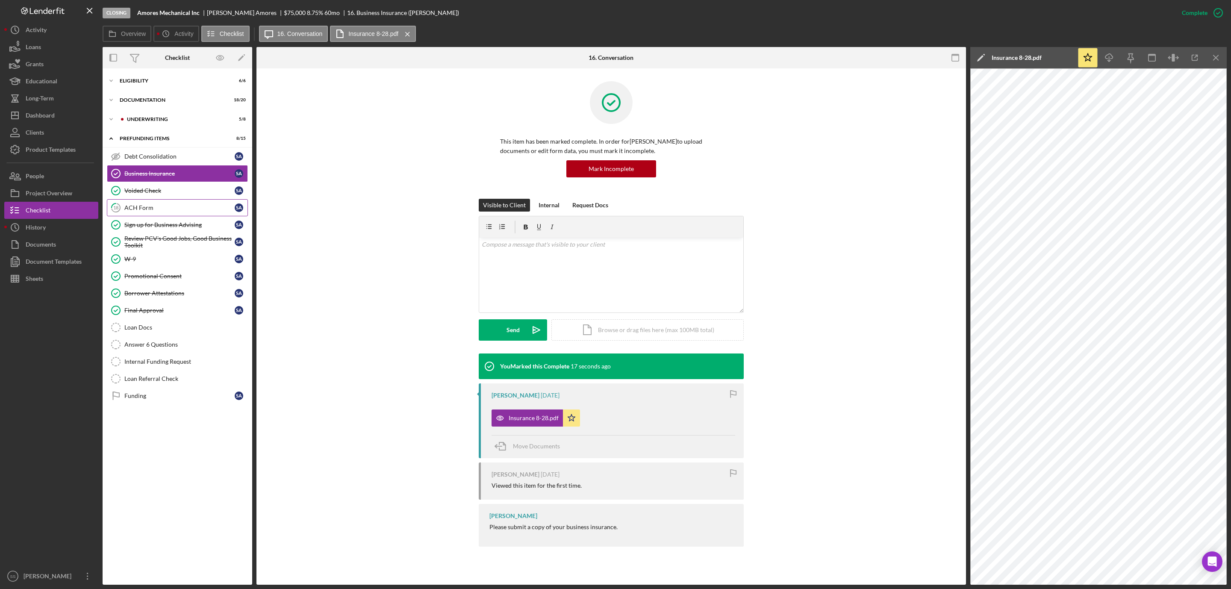
click at [153, 209] on div "ACH Form" at bounding box center [179, 207] width 110 height 7
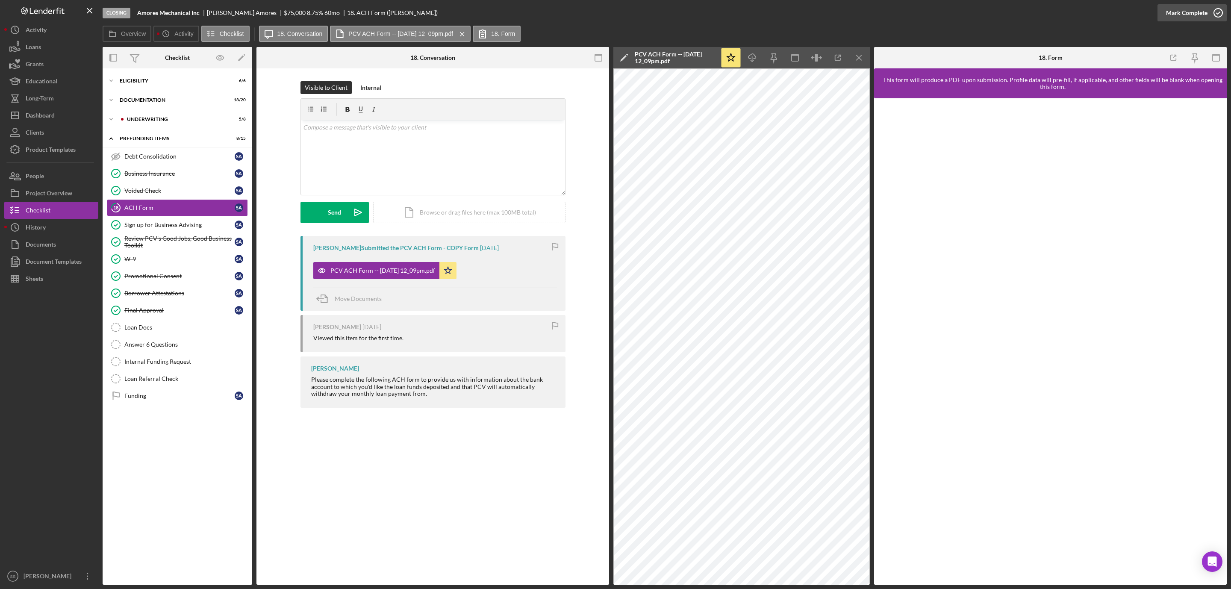
click at [1216, 12] on icon "button" at bounding box center [1218, 12] width 21 height 21
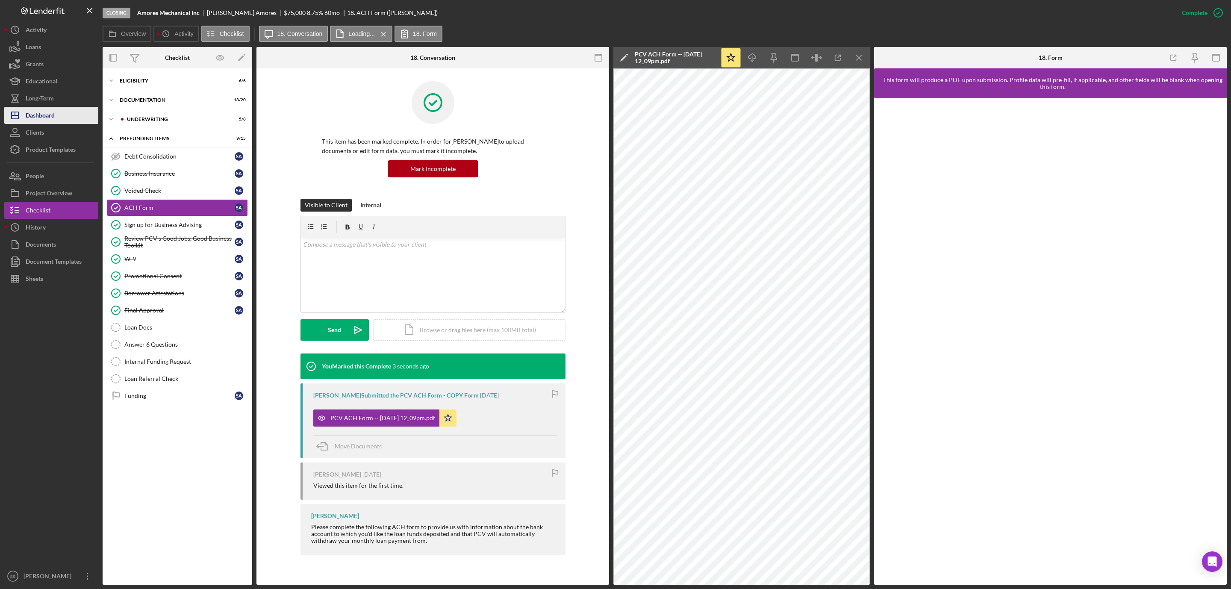
click at [40, 117] on div "Dashboard" at bounding box center [40, 116] width 29 height 19
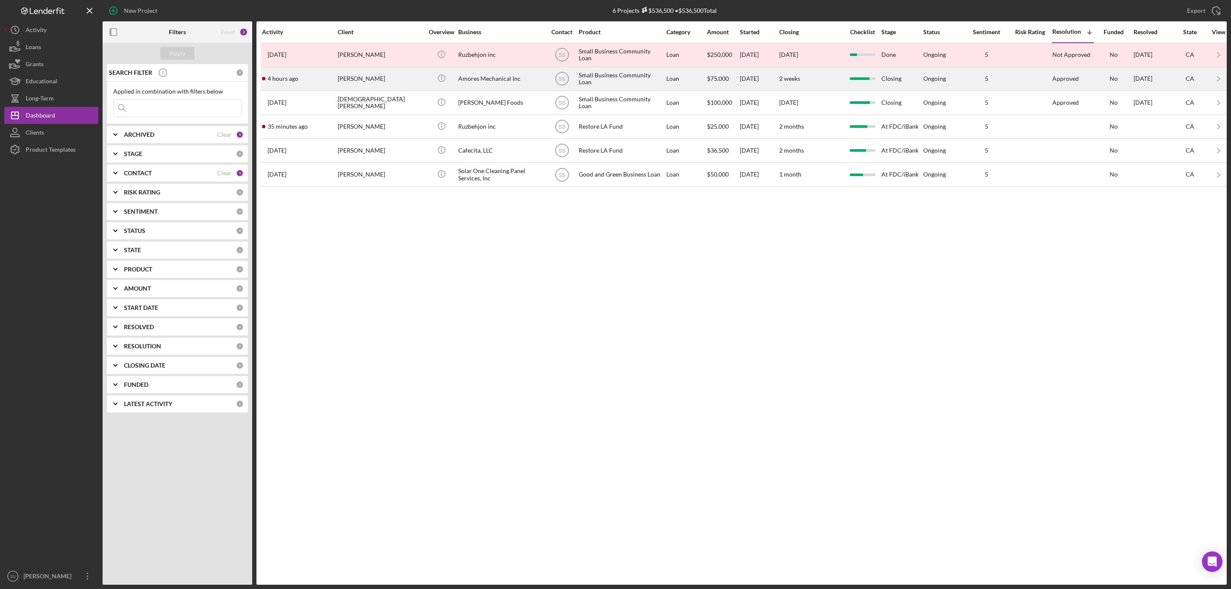
click at [378, 77] on div "[PERSON_NAME]" at bounding box center [381, 79] width 86 height 23
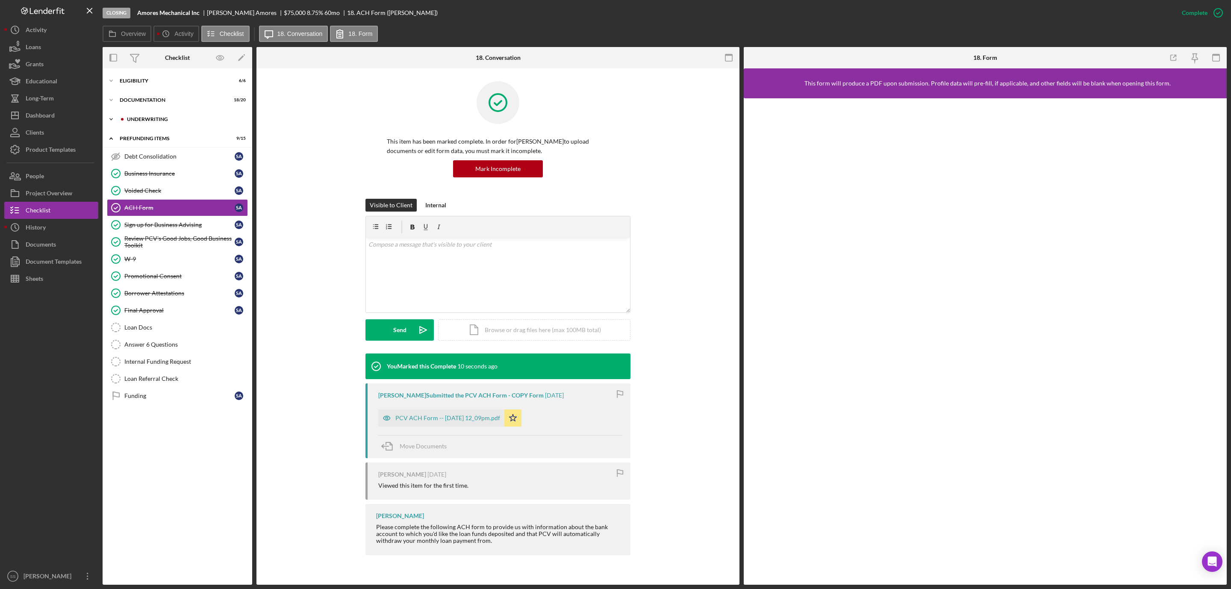
click at [141, 117] on div "Underwriting" at bounding box center [184, 119] width 115 height 5
